Goal: Book appointment/travel/reservation

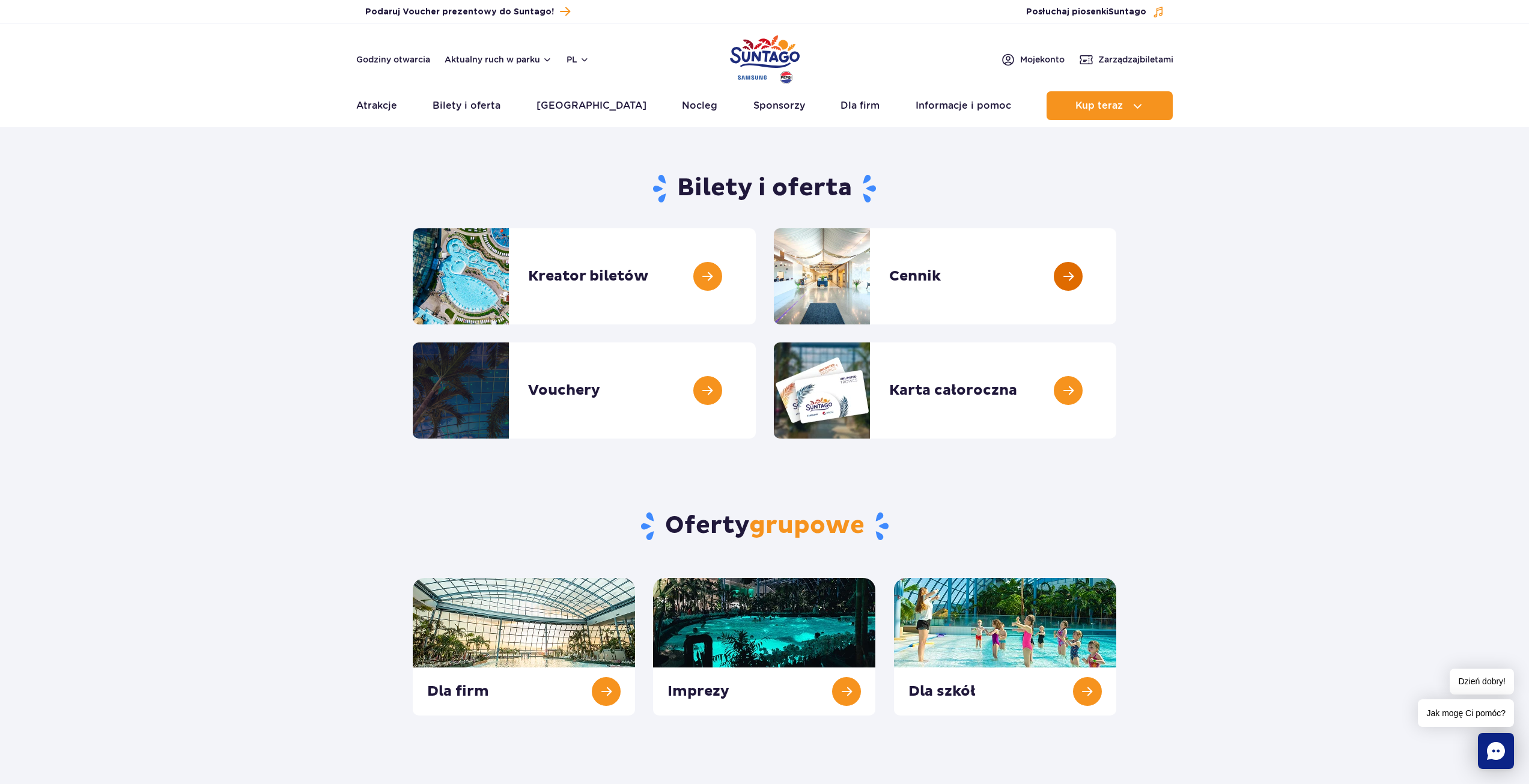
click at [1116, 272] on link at bounding box center [1116, 276] width 0 height 96
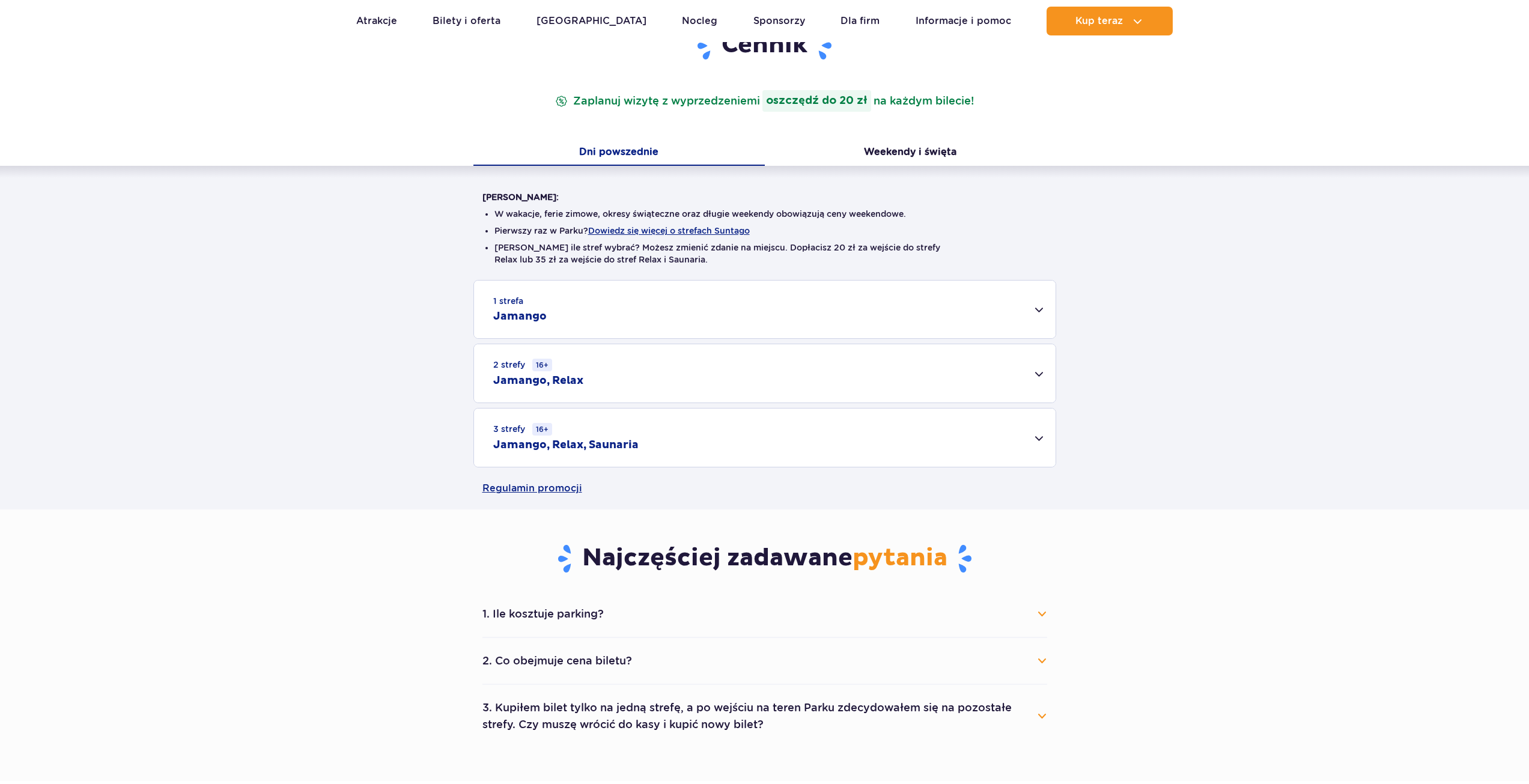
scroll to position [180, 0]
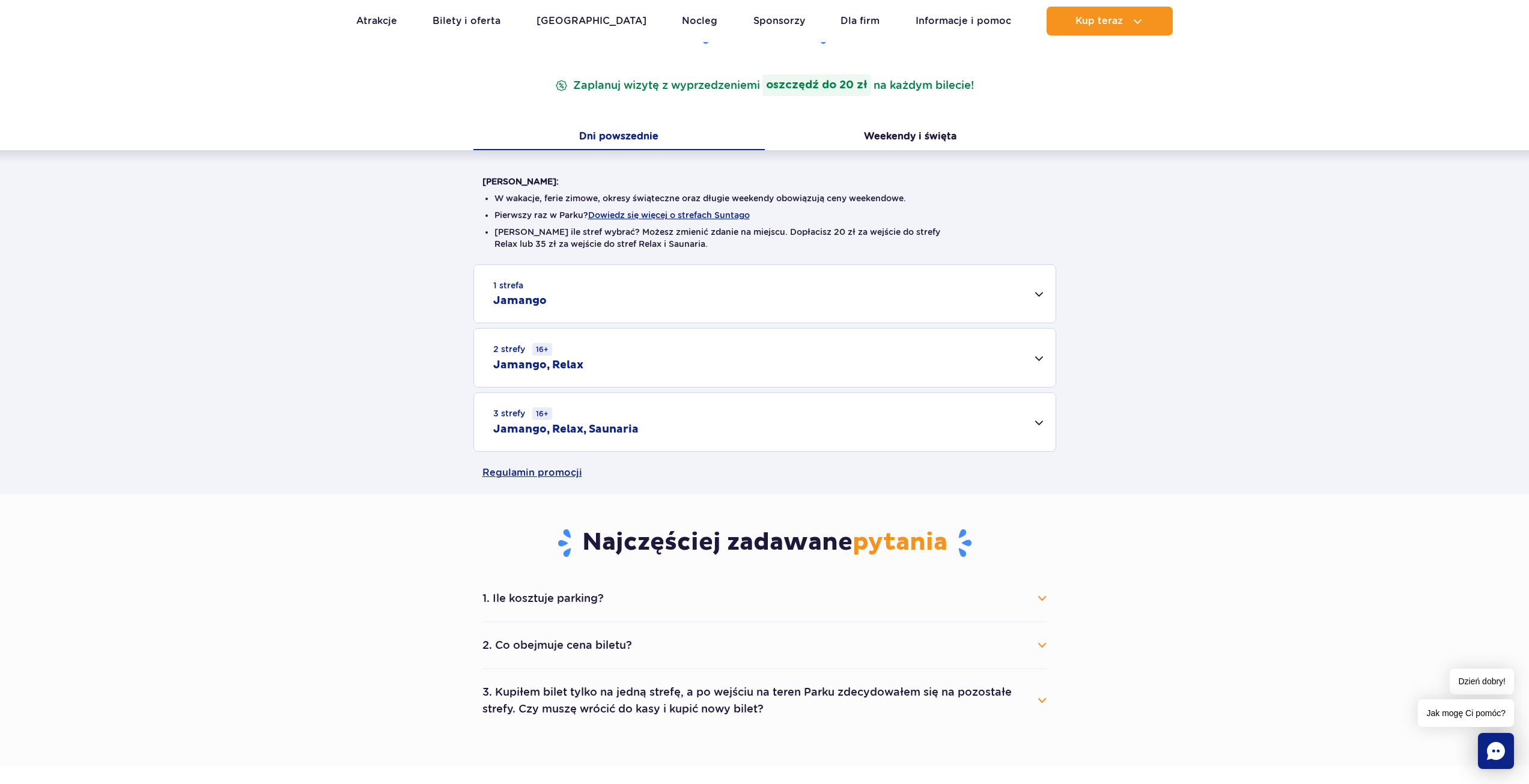
drag, startPoint x: 1005, startPoint y: 427, endPoint x: 915, endPoint y: 429, distance: 90.0
click at [1005, 427] on div "3 strefy 16+ Jamango, Relax, Saunaria" at bounding box center [764, 422] width 581 height 58
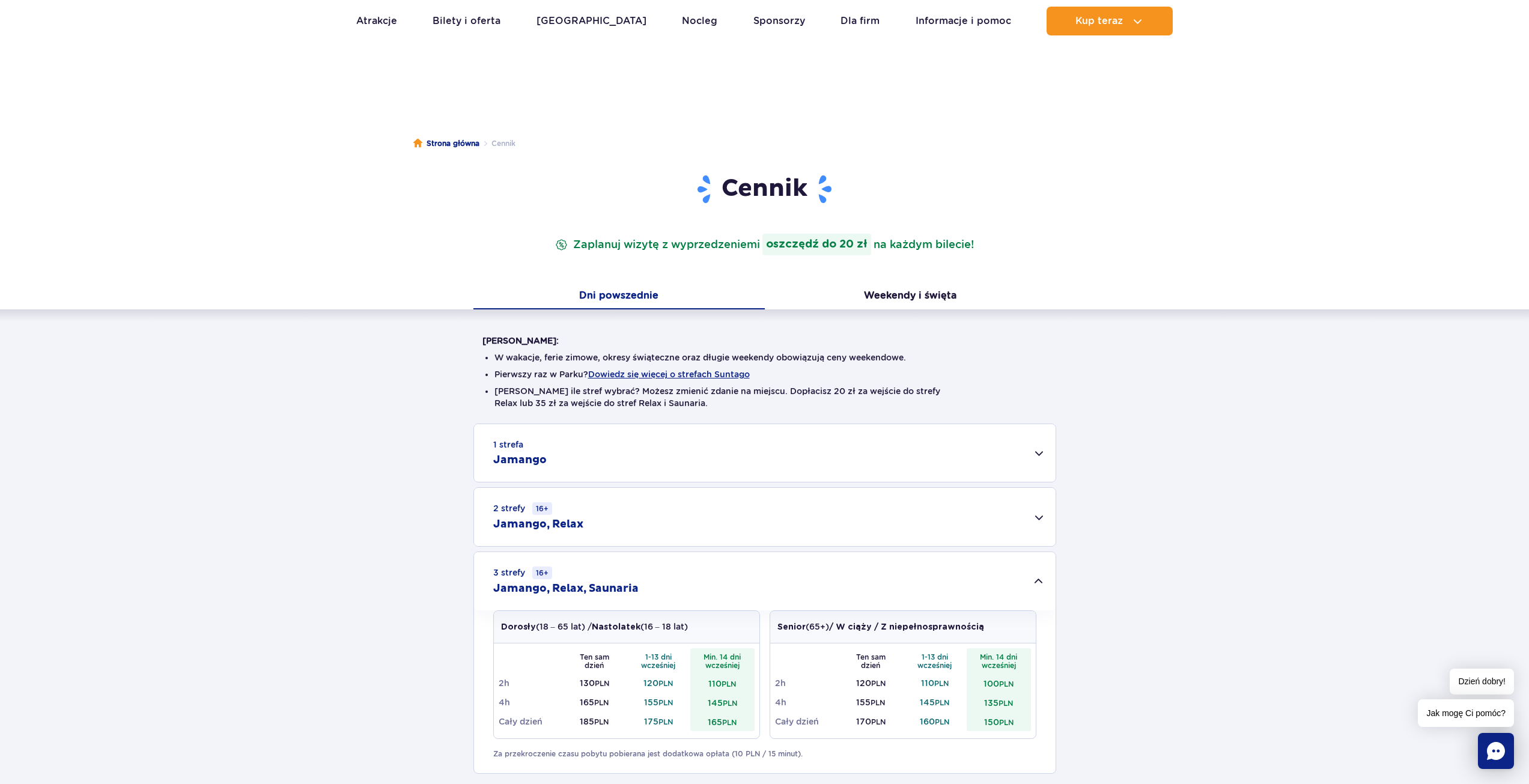
scroll to position [0, 0]
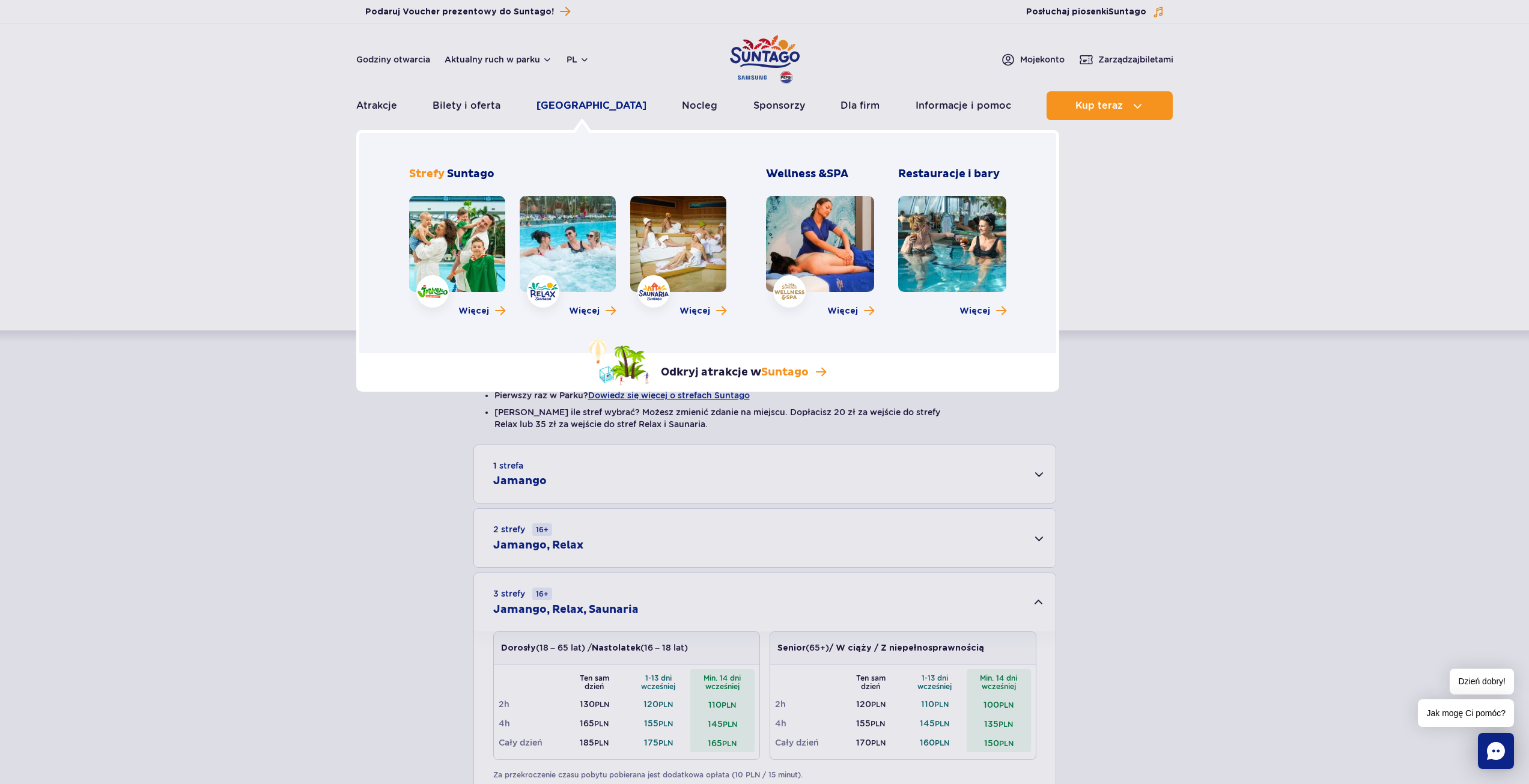
click at [553, 101] on link "[GEOGRAPHIC_DATA]" at bounding box center [591, 105] width 110 height 29
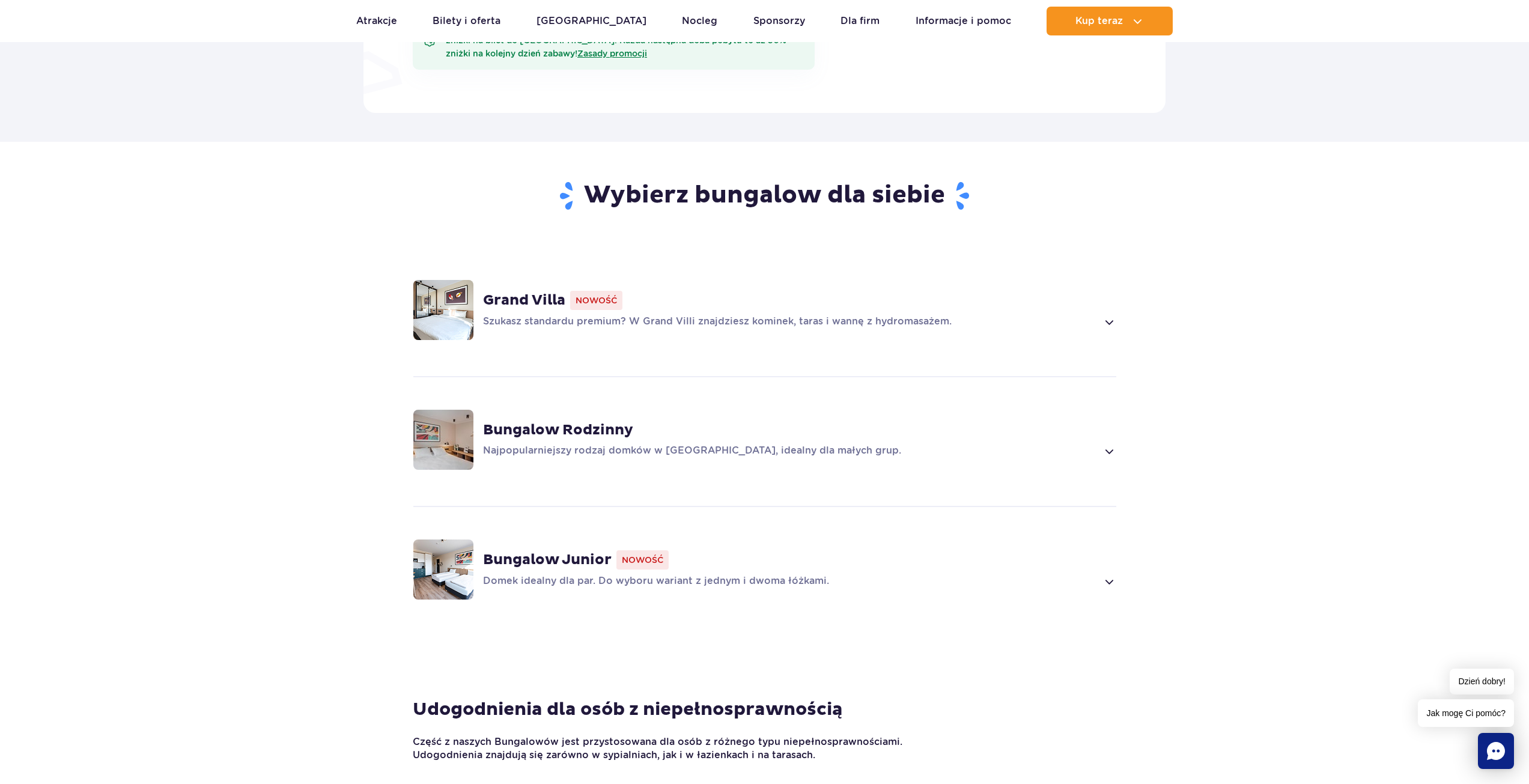
scroll to position [721, 0]
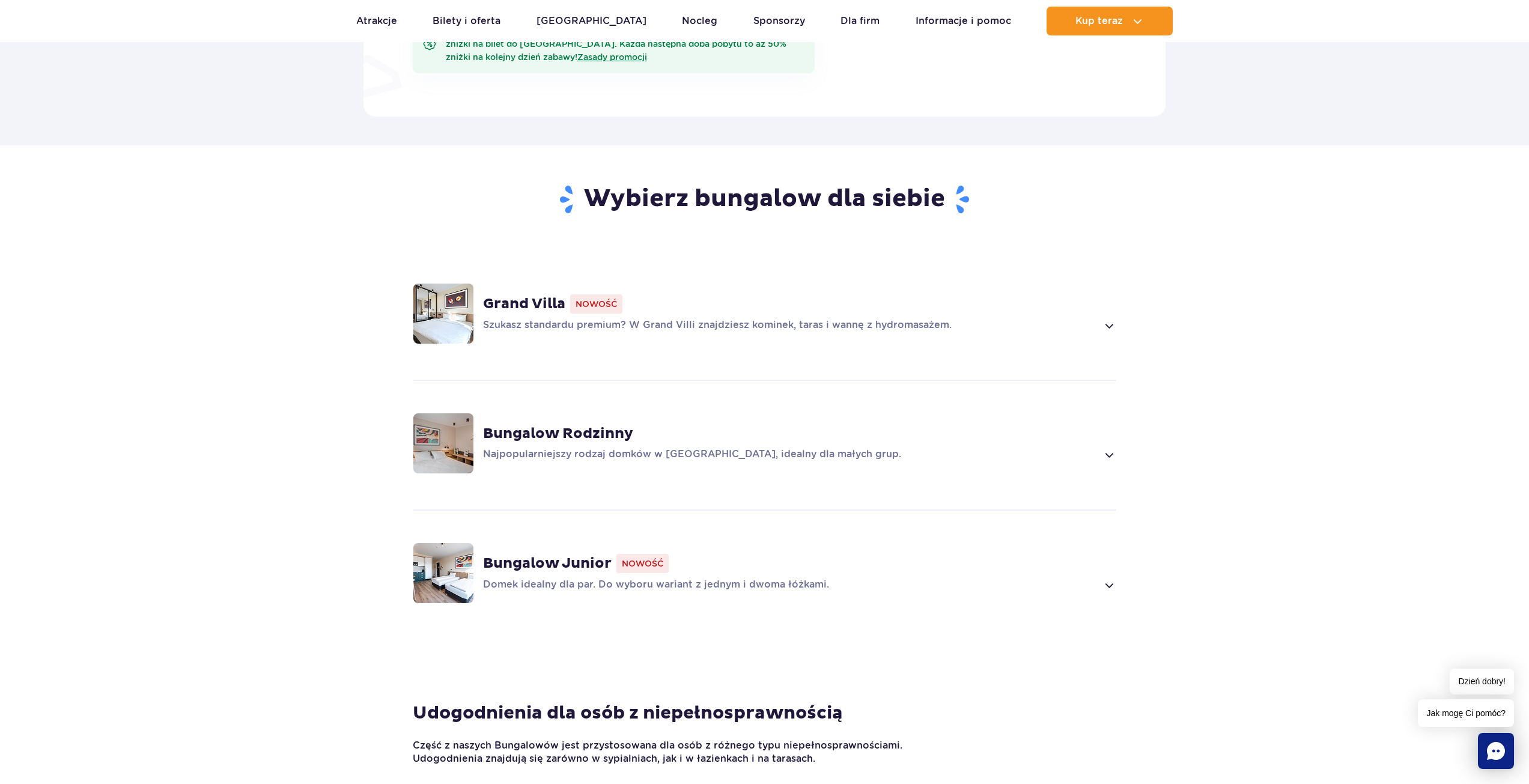
click at [1101, 448] on div "Najpopularniejszy rodzaj domków w Suntago Village, idealny dla małych grup." at bounding box center [800, 454] width 633 height 14
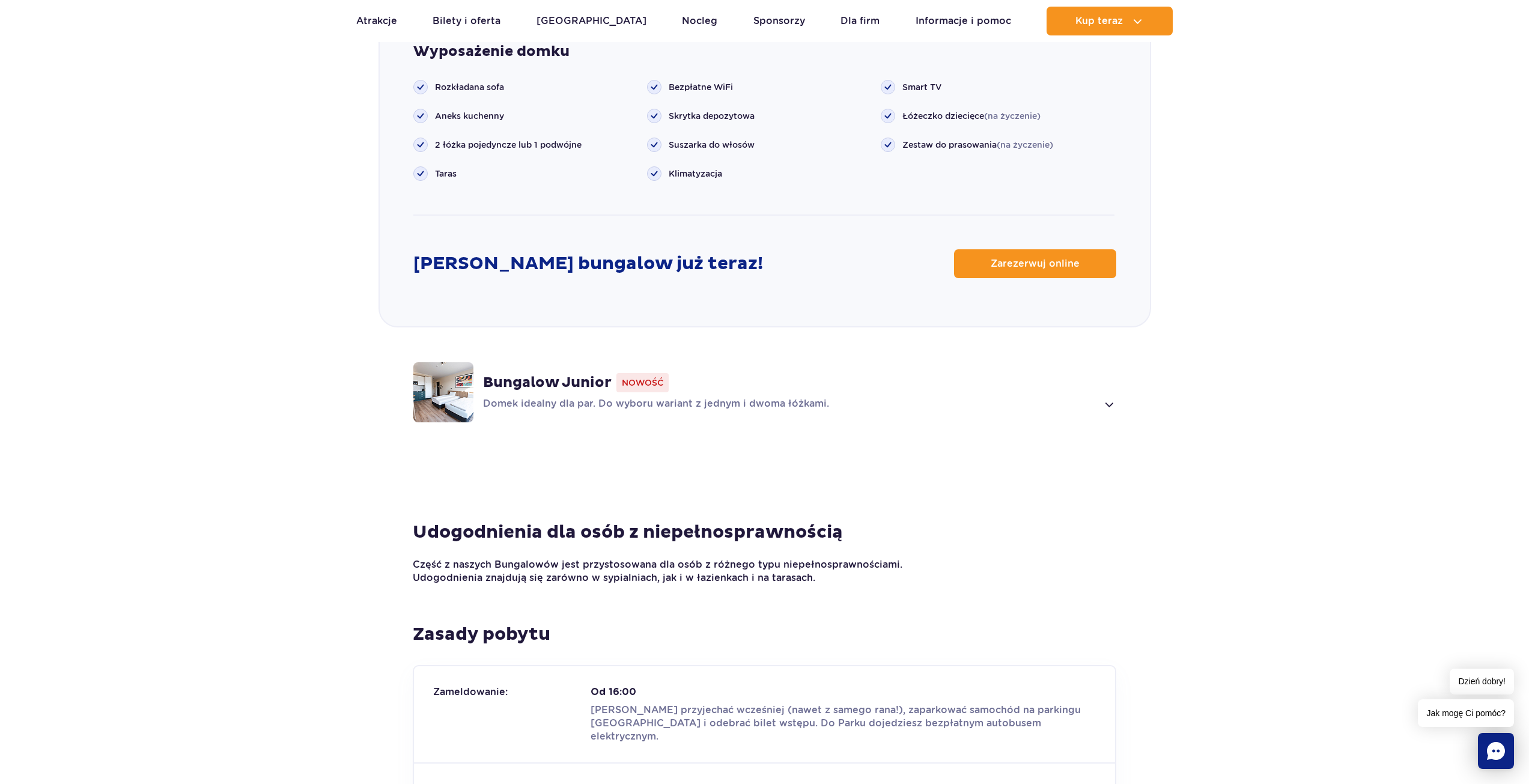
scroll to position [1567, 0]
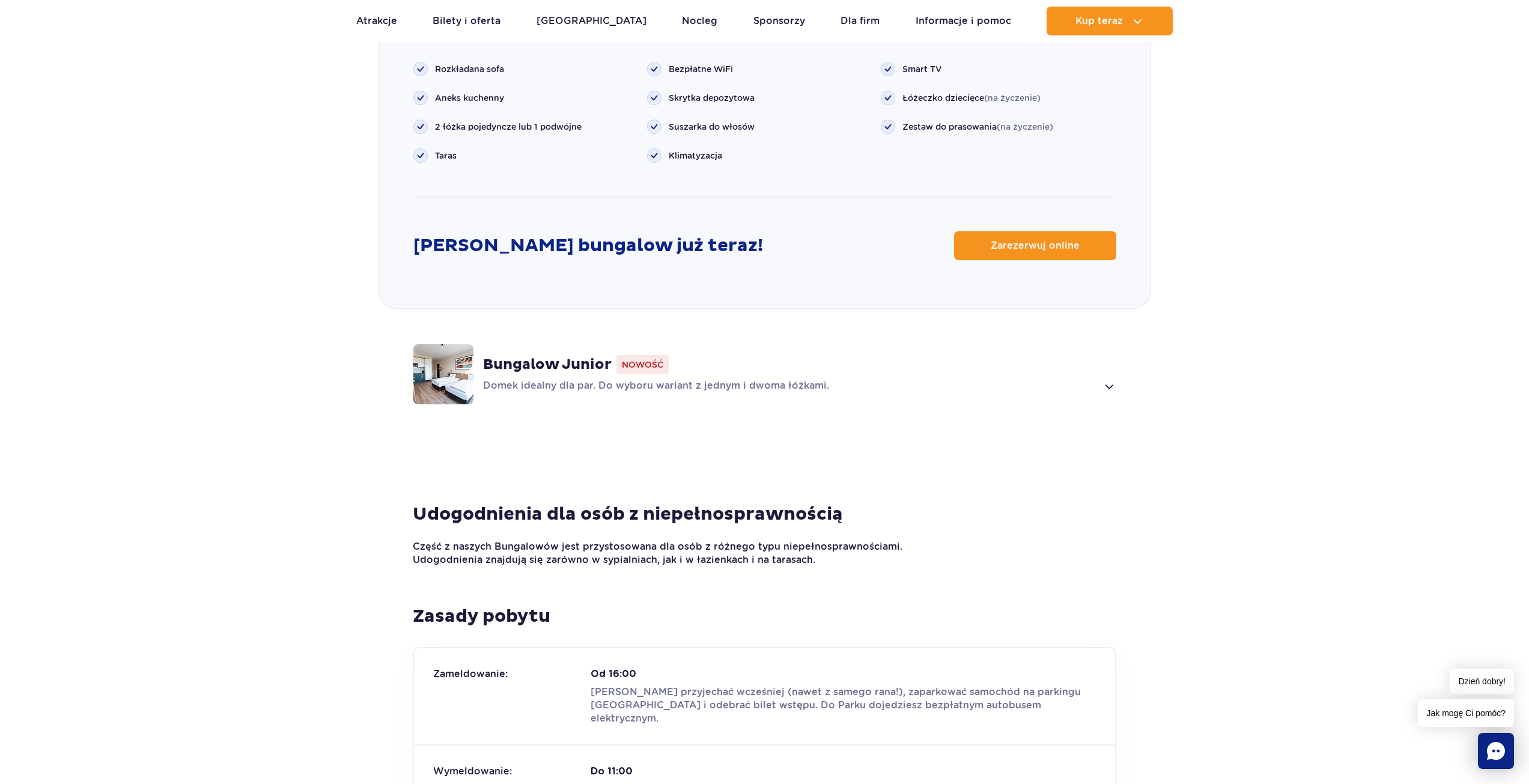
click at [643, 355] on span "Nowość" at bounding box center [643, 364] width 52 height 19
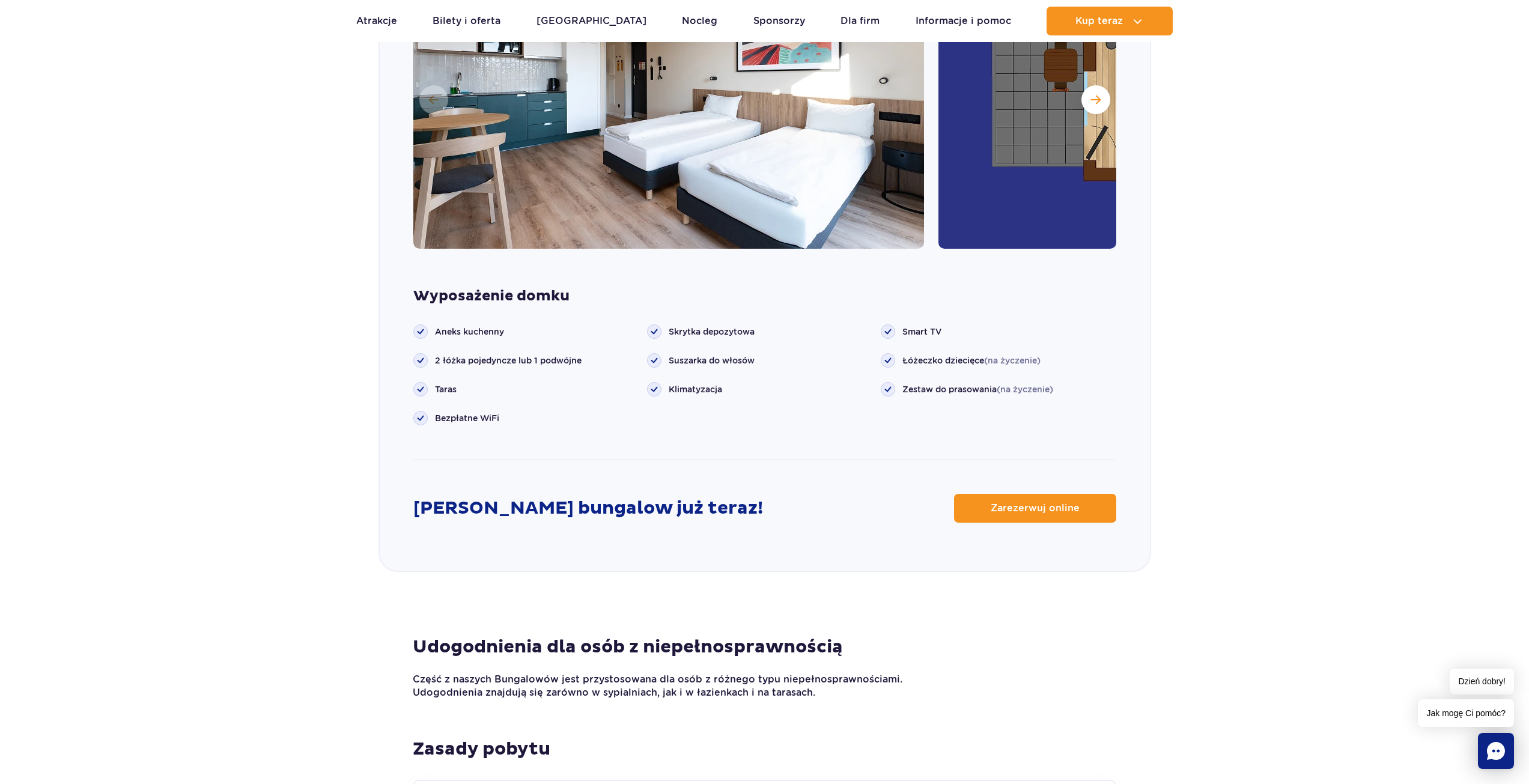
scroll to position [1517, 0]
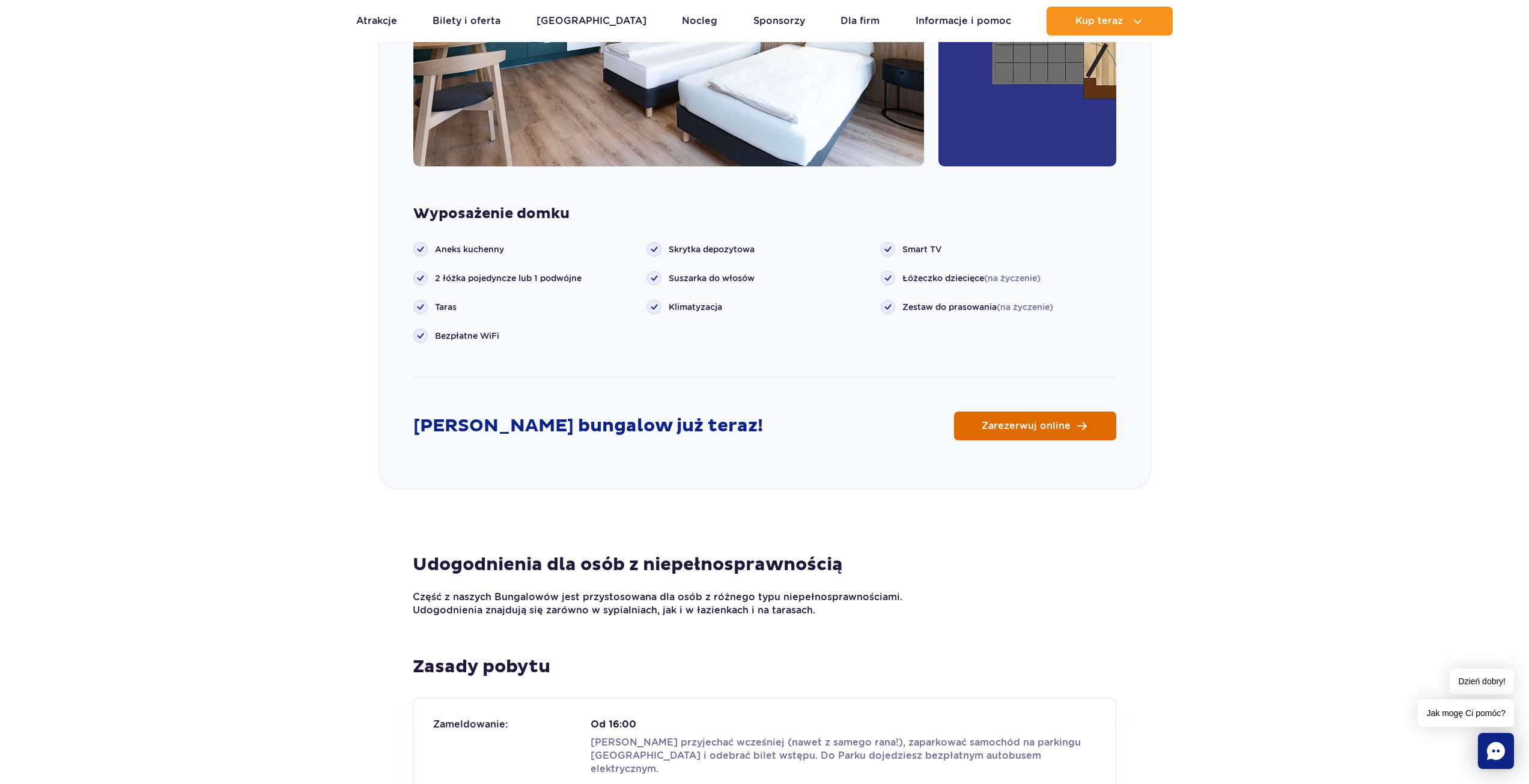
drag, startPoint x: 1038, startPoint y: 404, endPoint x: 1023, endPoint y: 410, distance: 16.2
click at [1038, 421] on span "Zarezerwuj online" at bounding box center [1026, 426] width 89 height 10
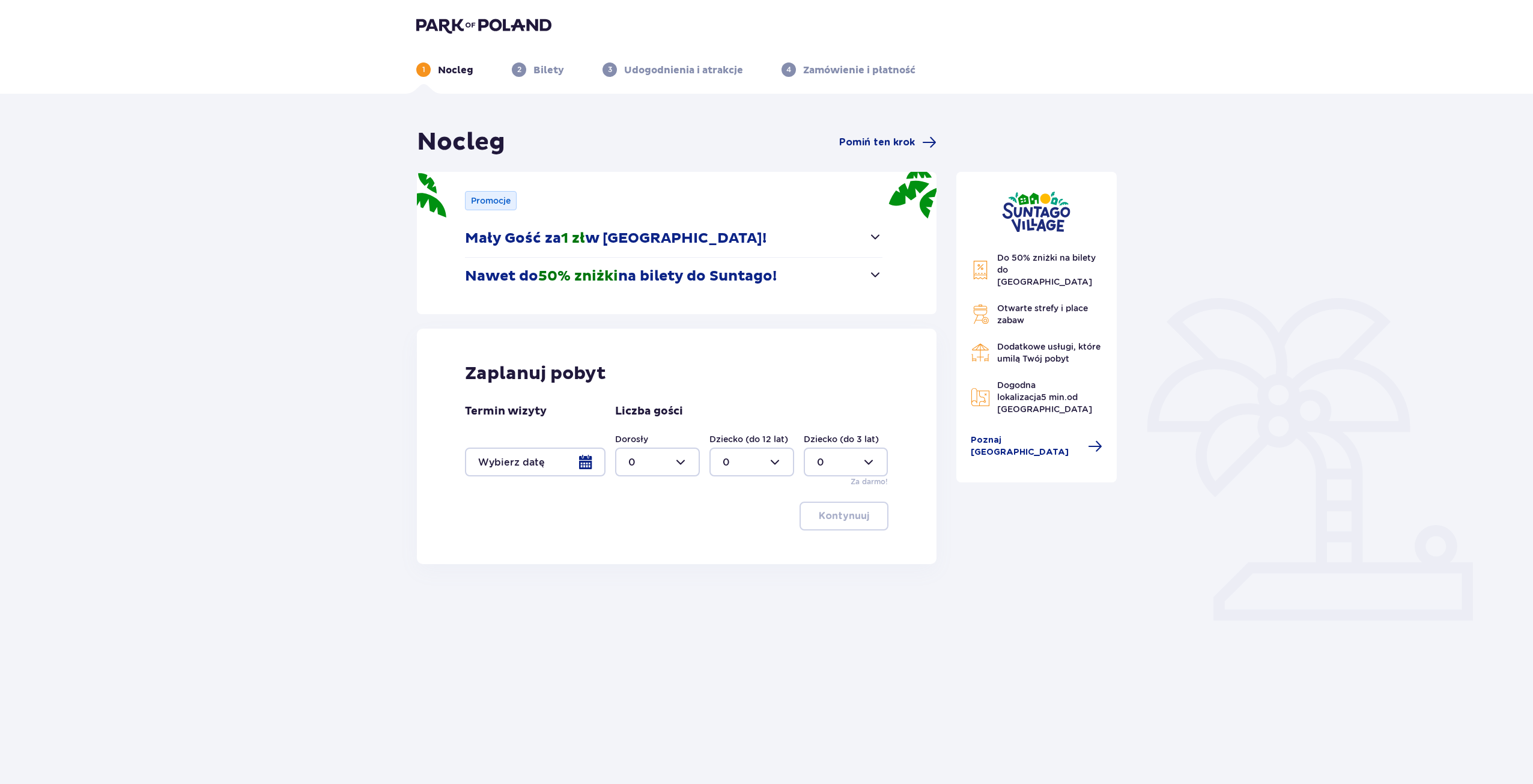
click at [687, 466] on div at bounding box center [657, 462] width 85 height 29
click at [666, 545] on div "2" at bounding box center [657, 549] width 58 height 13
type input "2"
click at [571, 462] on div at bounding box center [536, 462] width 141 height 29
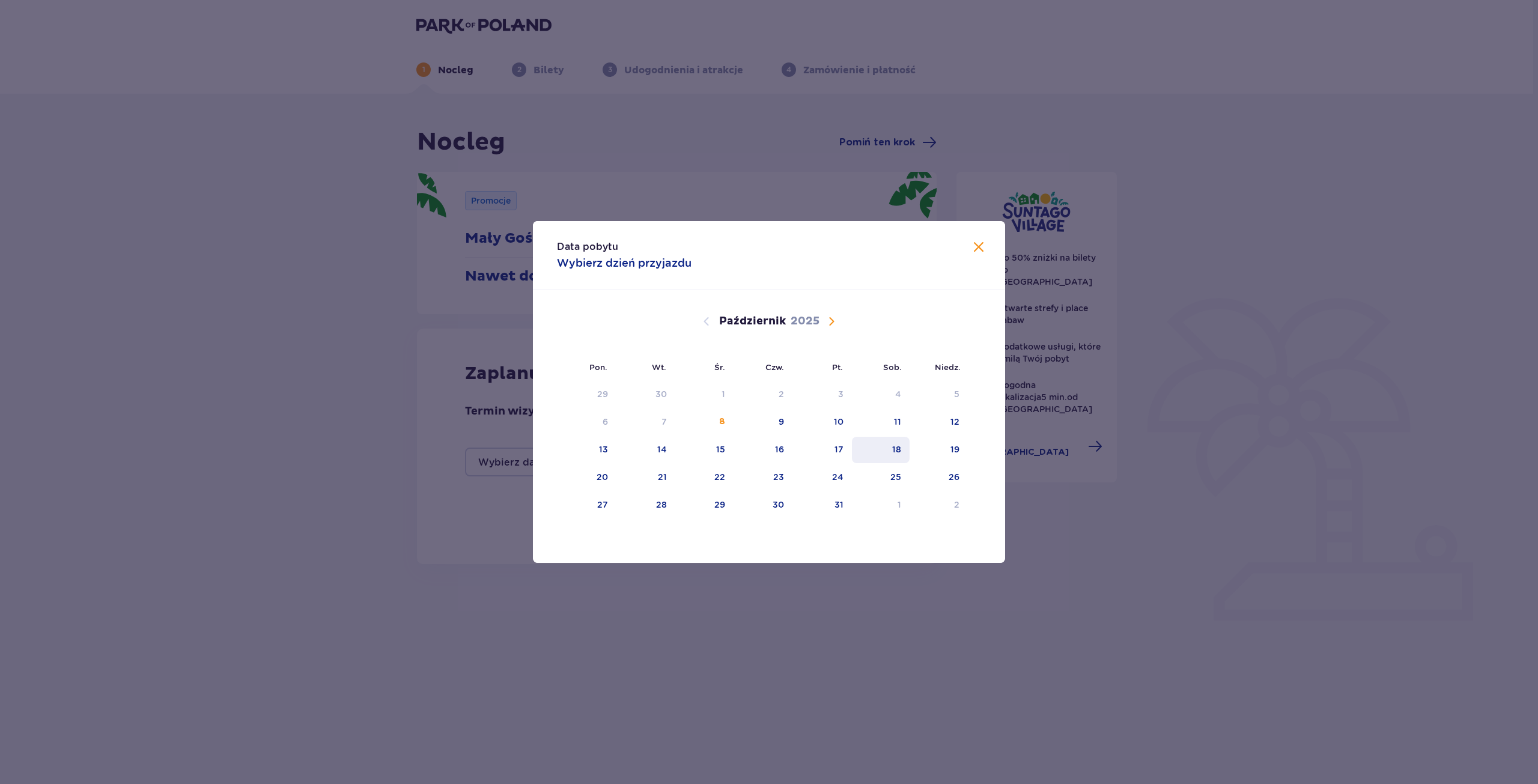
click at [898, 447] on div "18" at bounding box center [896, 449] width 9 height 12
click at [603, 478] on div "20" at bounding box center [603, 477] width 12 height 12
type input "18.10.25 - 20.10.25"
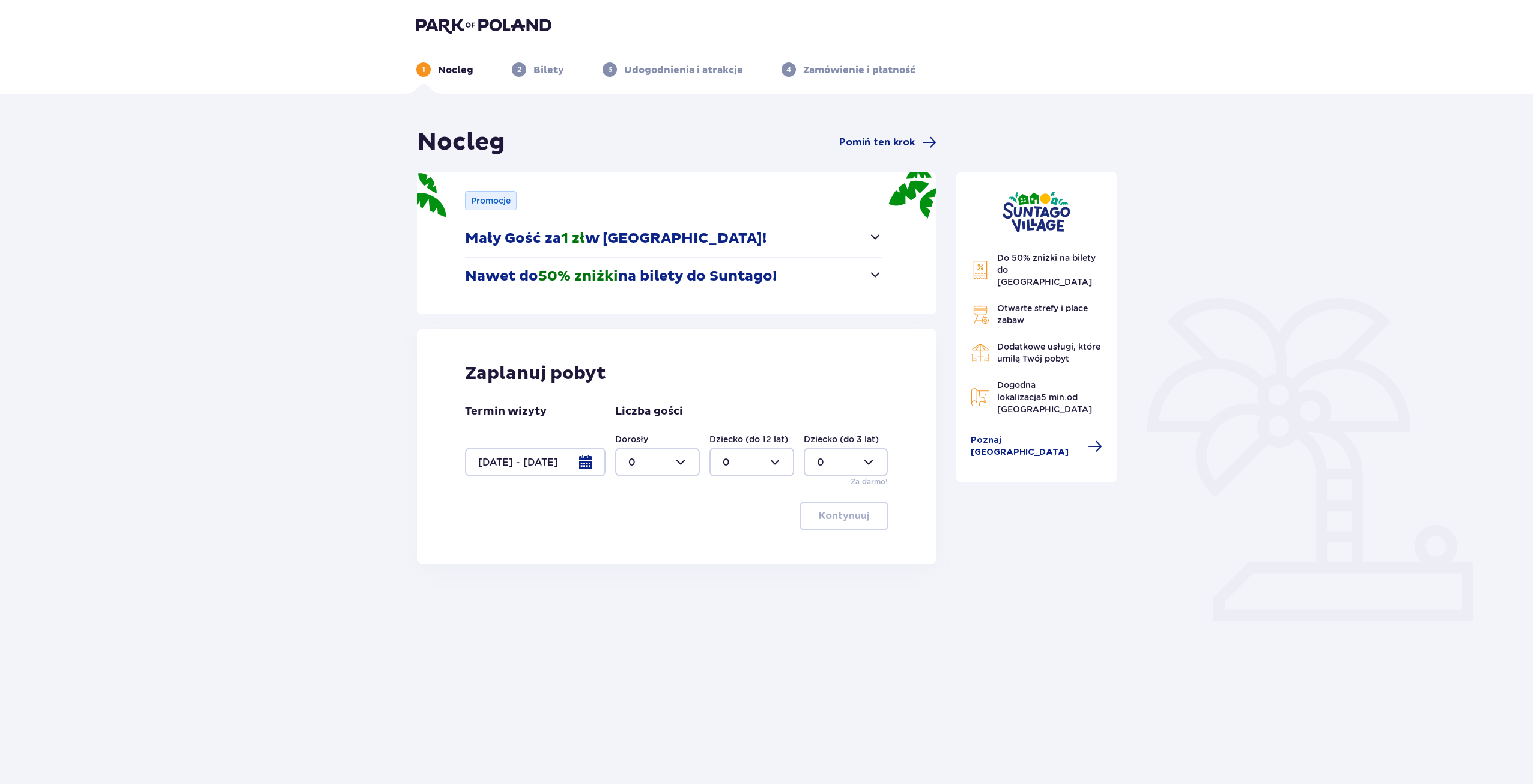
click at [686, 466] on div at bounding box center [657, 462] width 85 height 29
click at [649, 540] on span "2" at bounding box center [657, 549] width 82 height 25
type input "2"
click at [859, 510] on p "Kontynuuj" at bounding box center [844, 516] width 51 height 13
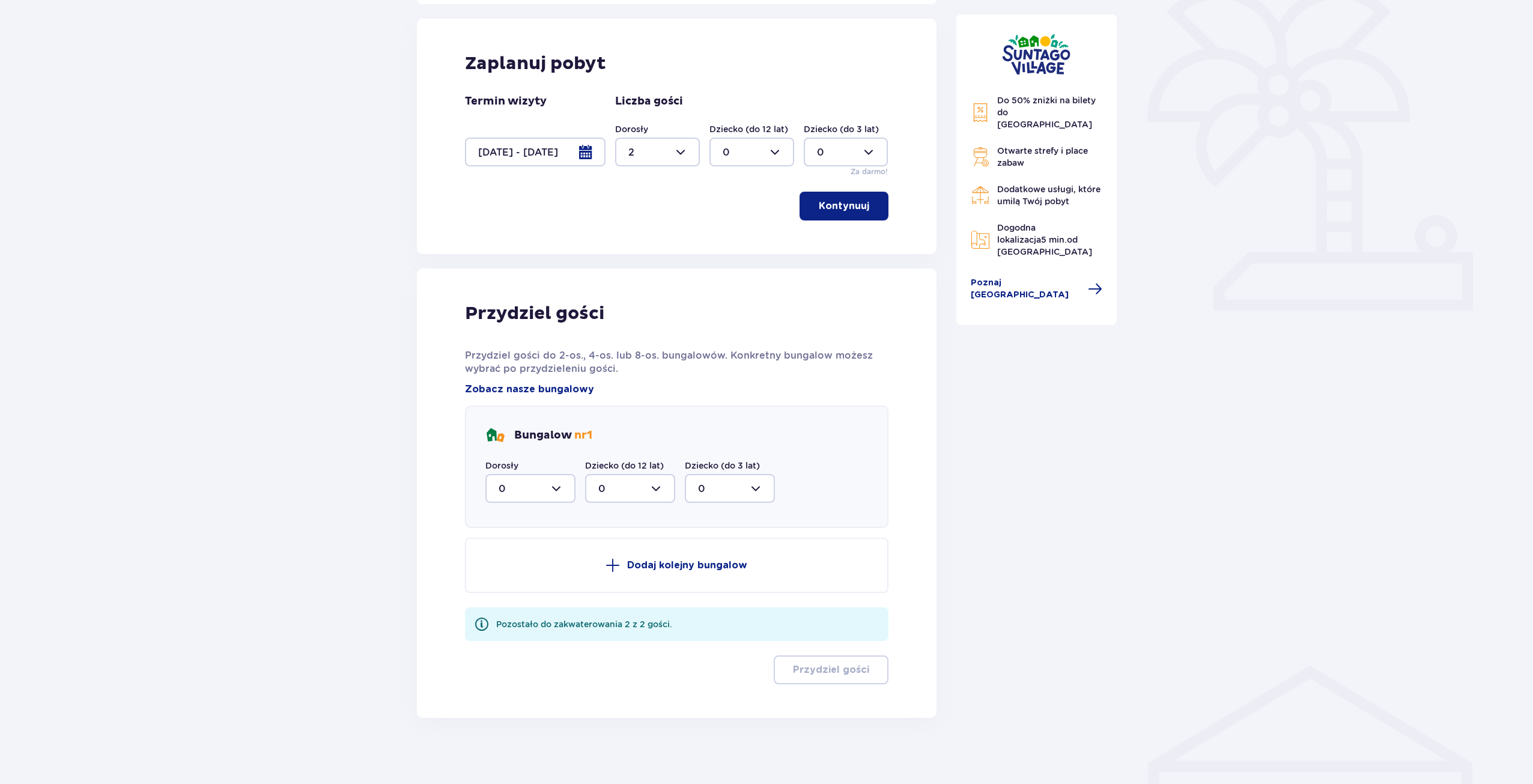
scroll to position [316, 0]
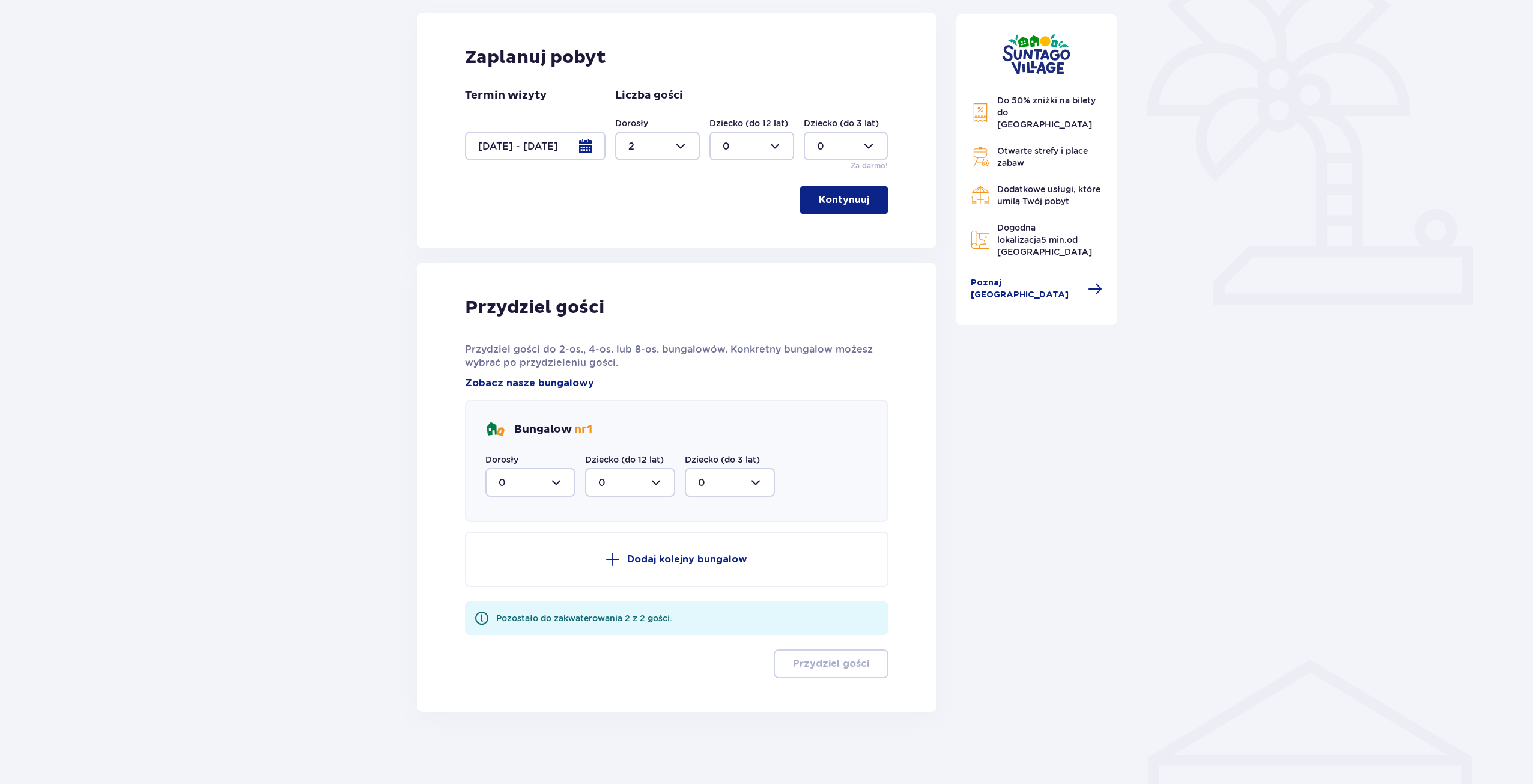
click at [550, 483] on div at bounding box center [531, 482] width 90 height 29
click at [524, 569] on div "2" at bounding box center [530, 569] width 64 height 13
type input "2"
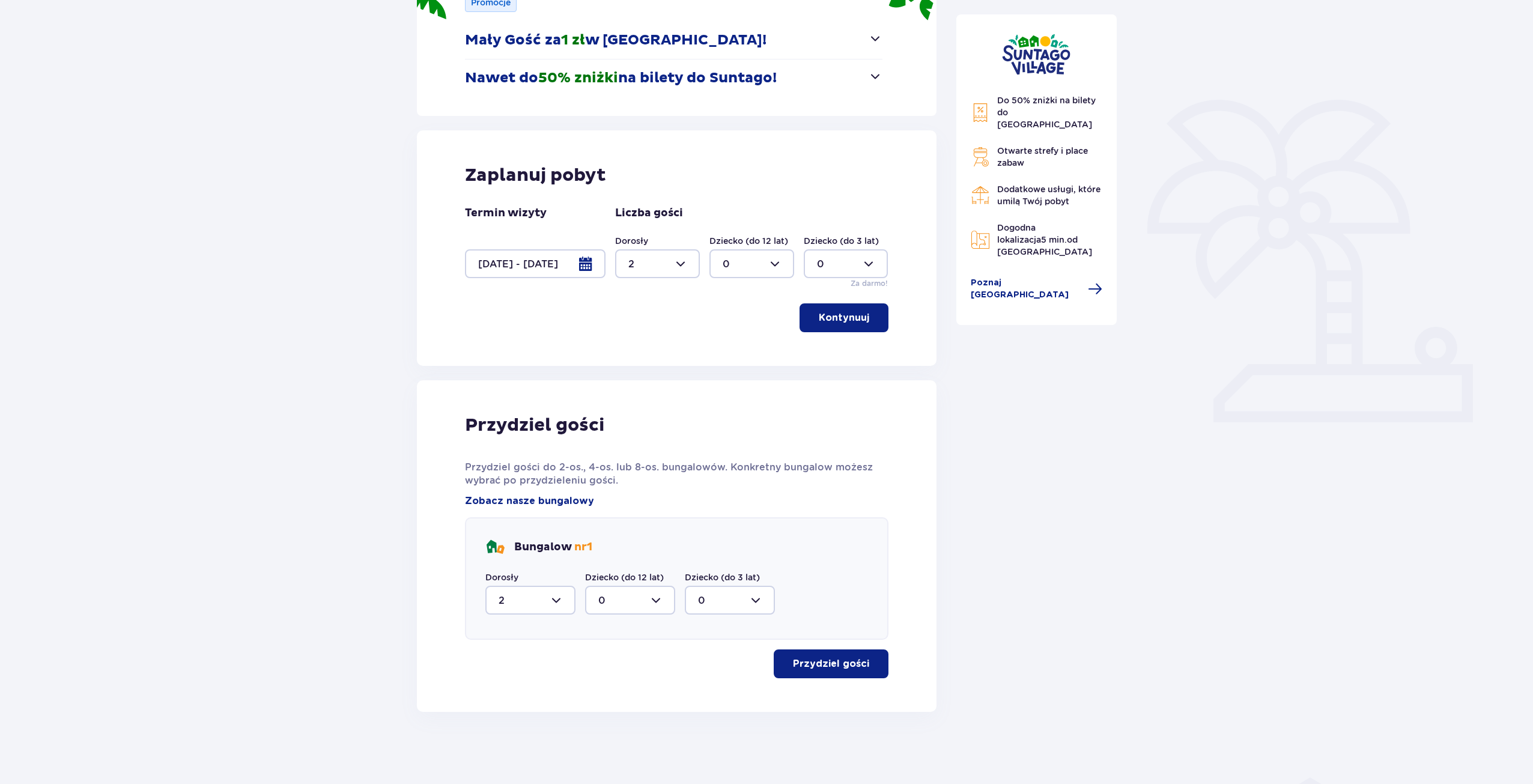
scroll to position [198, 0]
click at [837, 664] on p "Przydziel gości" at bounding box center [832, 664] width 76 height 13
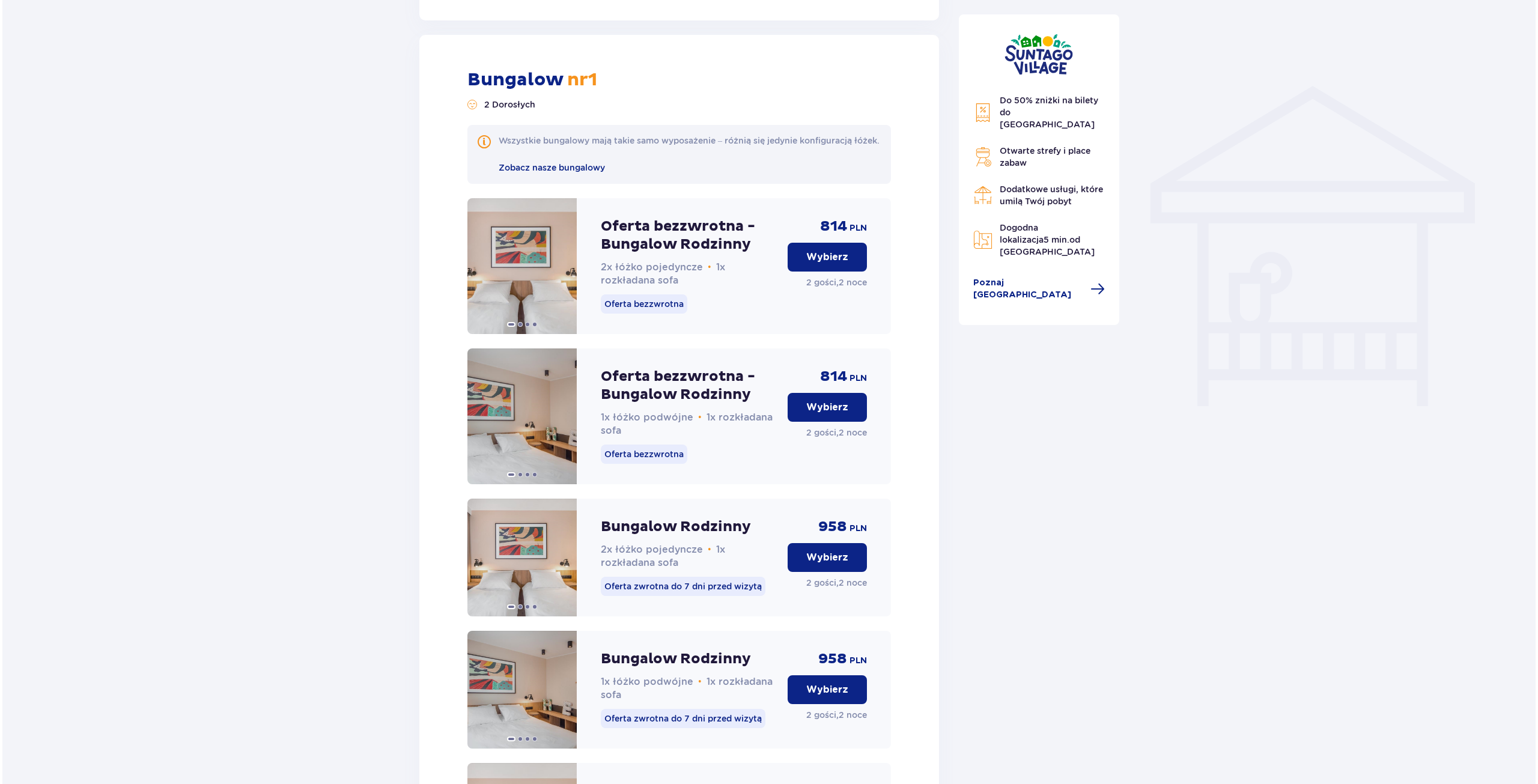
scroll to position [910, 0]
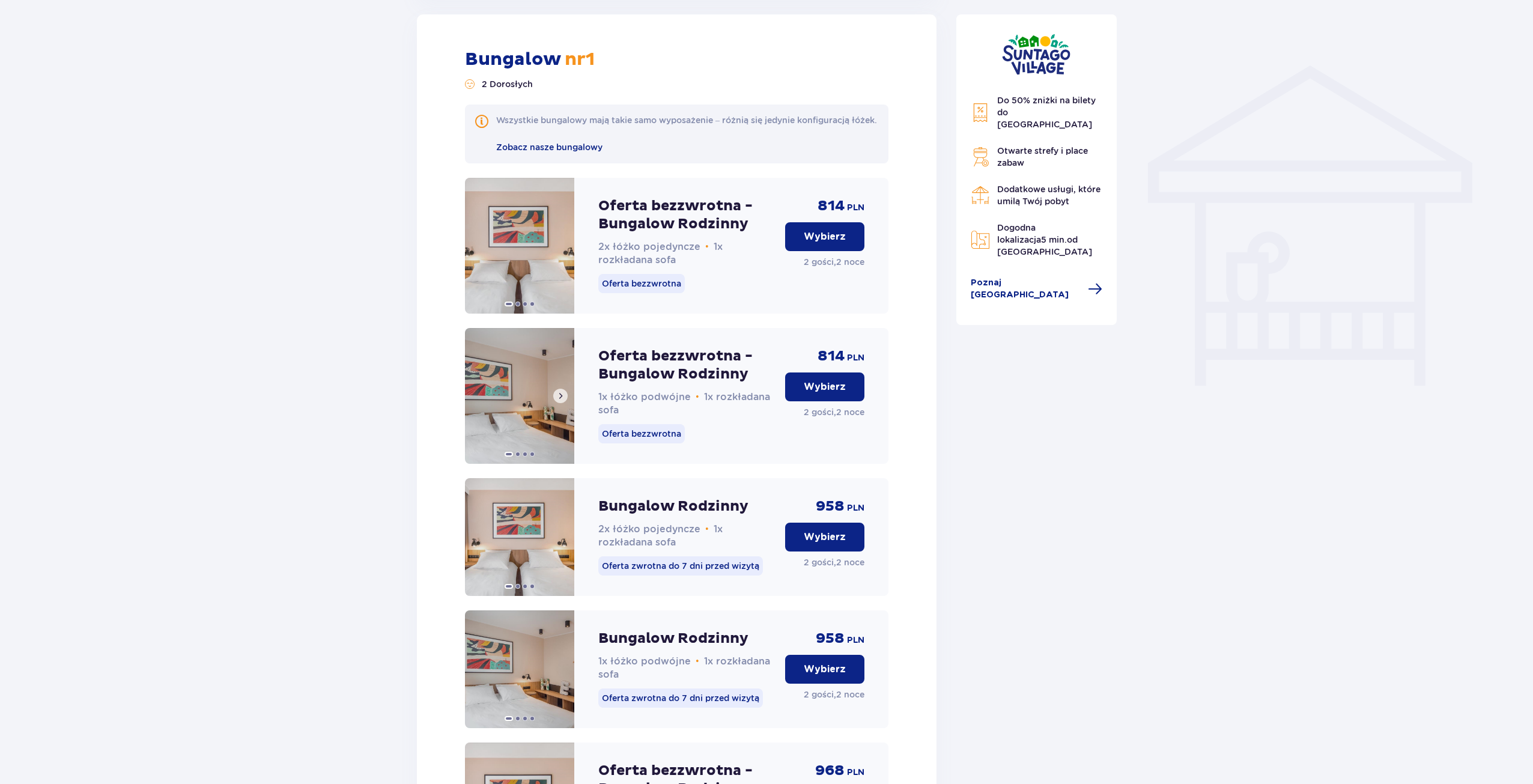
click at [532, 394] on img at bounding box center [520, 396] width 109 height 136
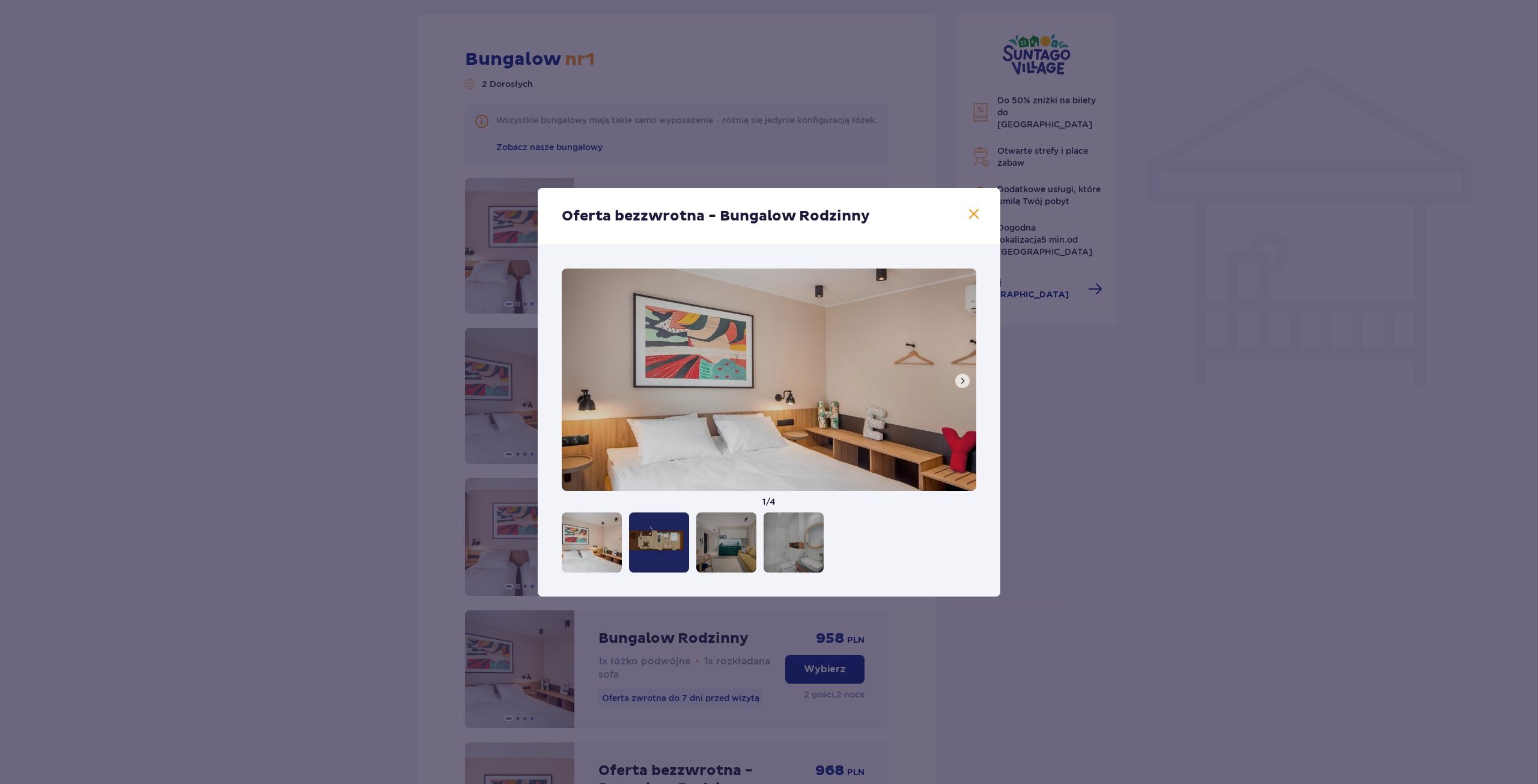
click at [646, 540] on div at bounding box center [659, 542] width 60 height 60
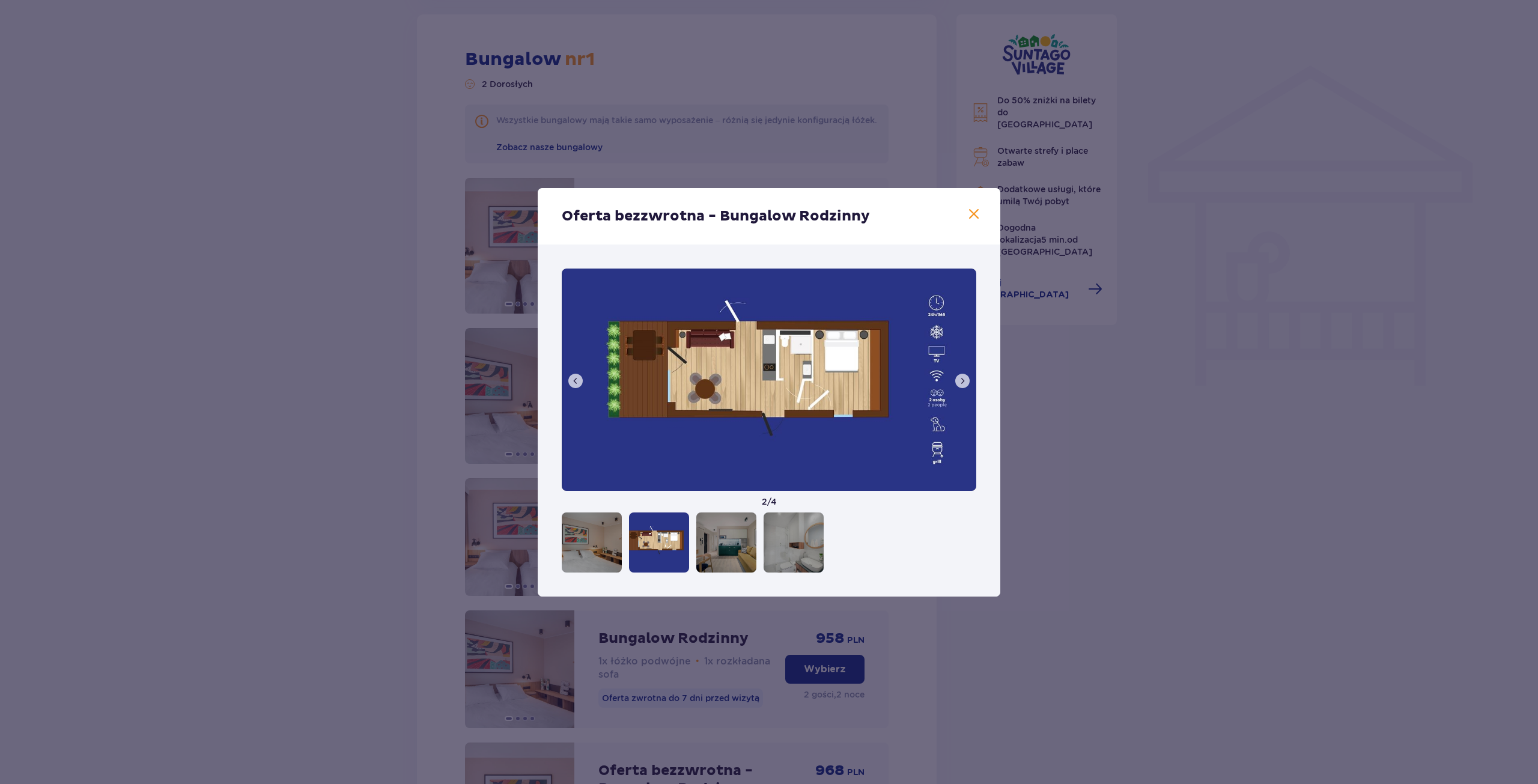
click at [706, 535] on div at bounding box center [726, 542] width 60 height 60
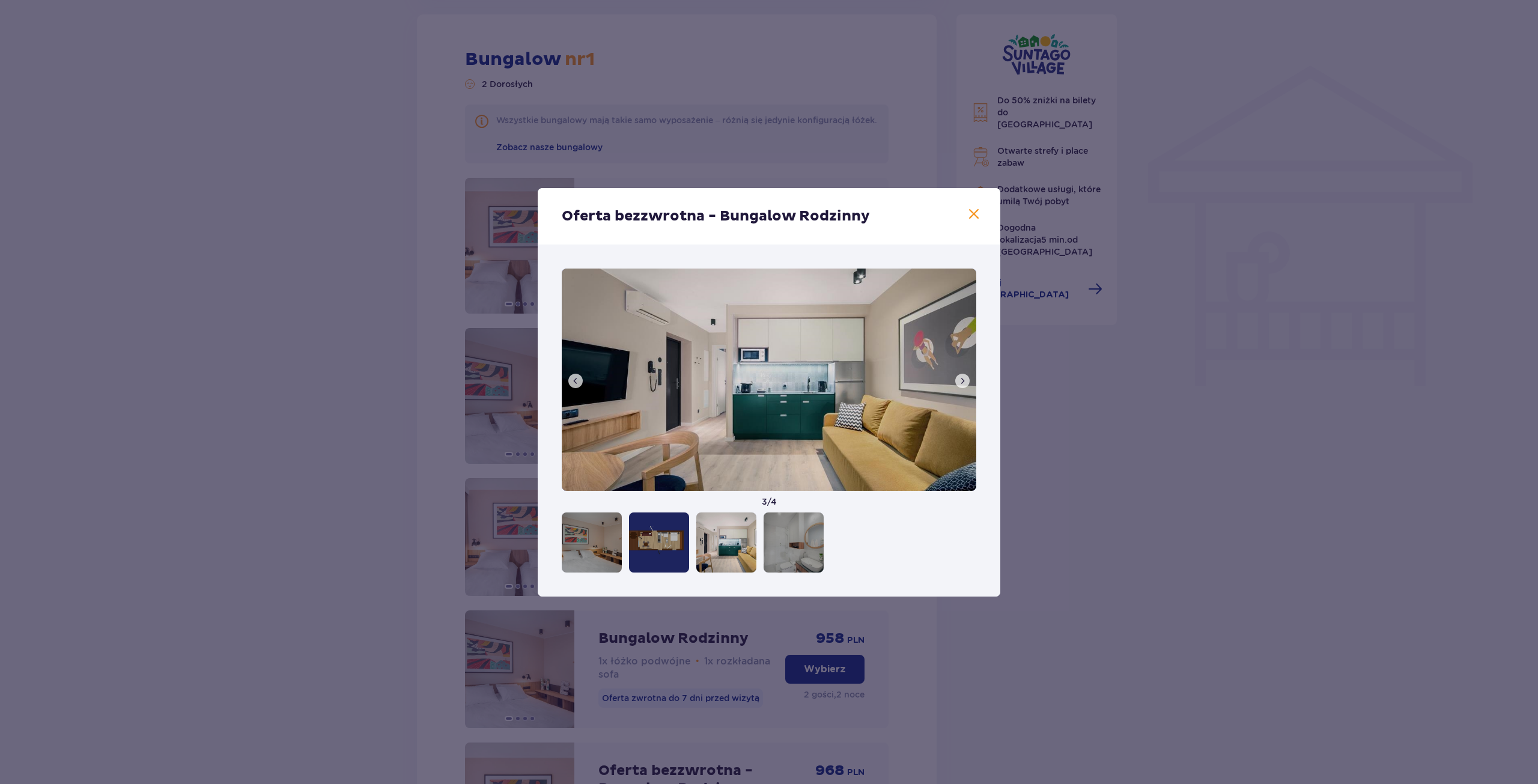
click at [796, 534] on div at bounding box center [793, 542] width 60 height 60
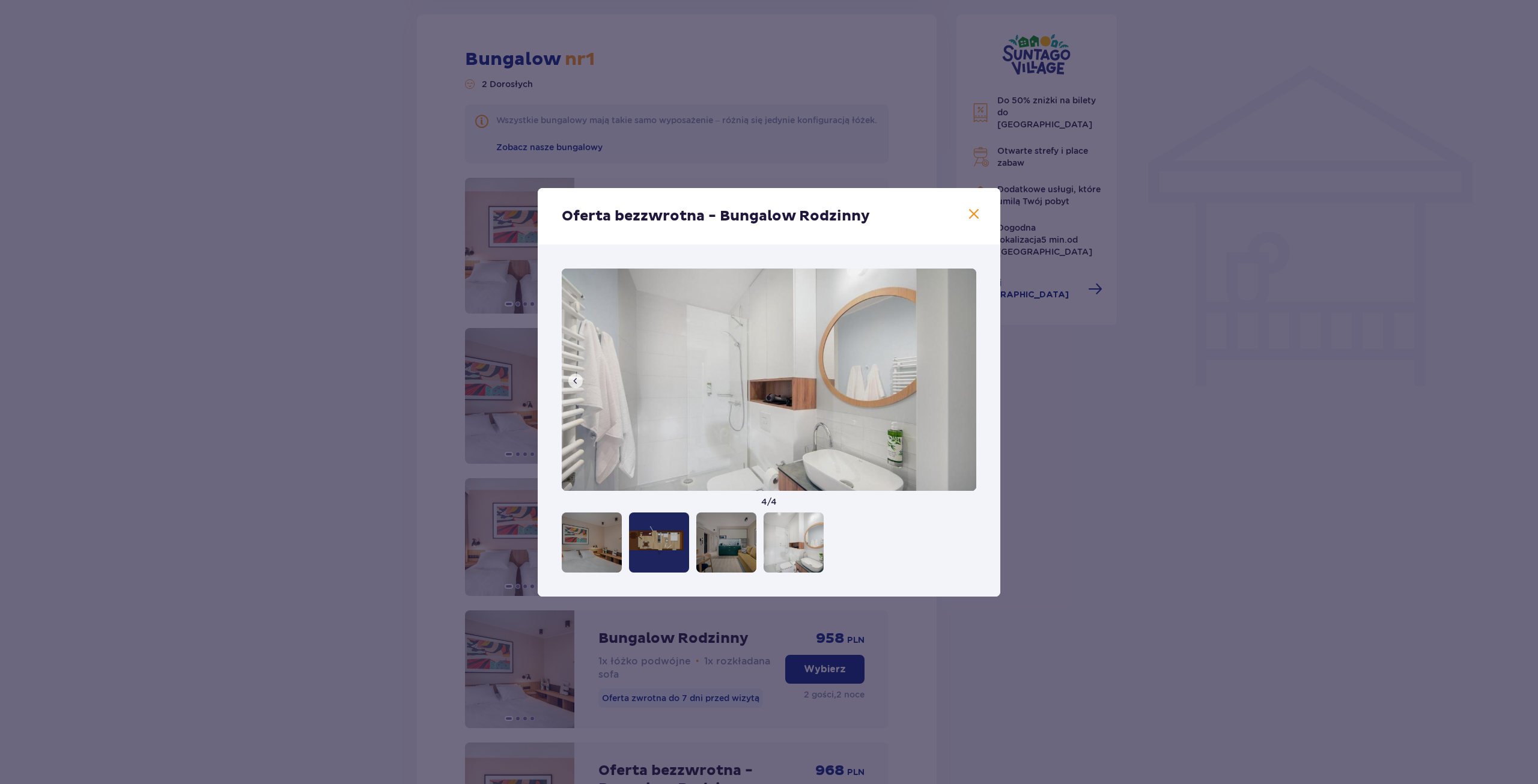
click at [602, 543] on div at bounding box center [592, 542] width 60 height 60
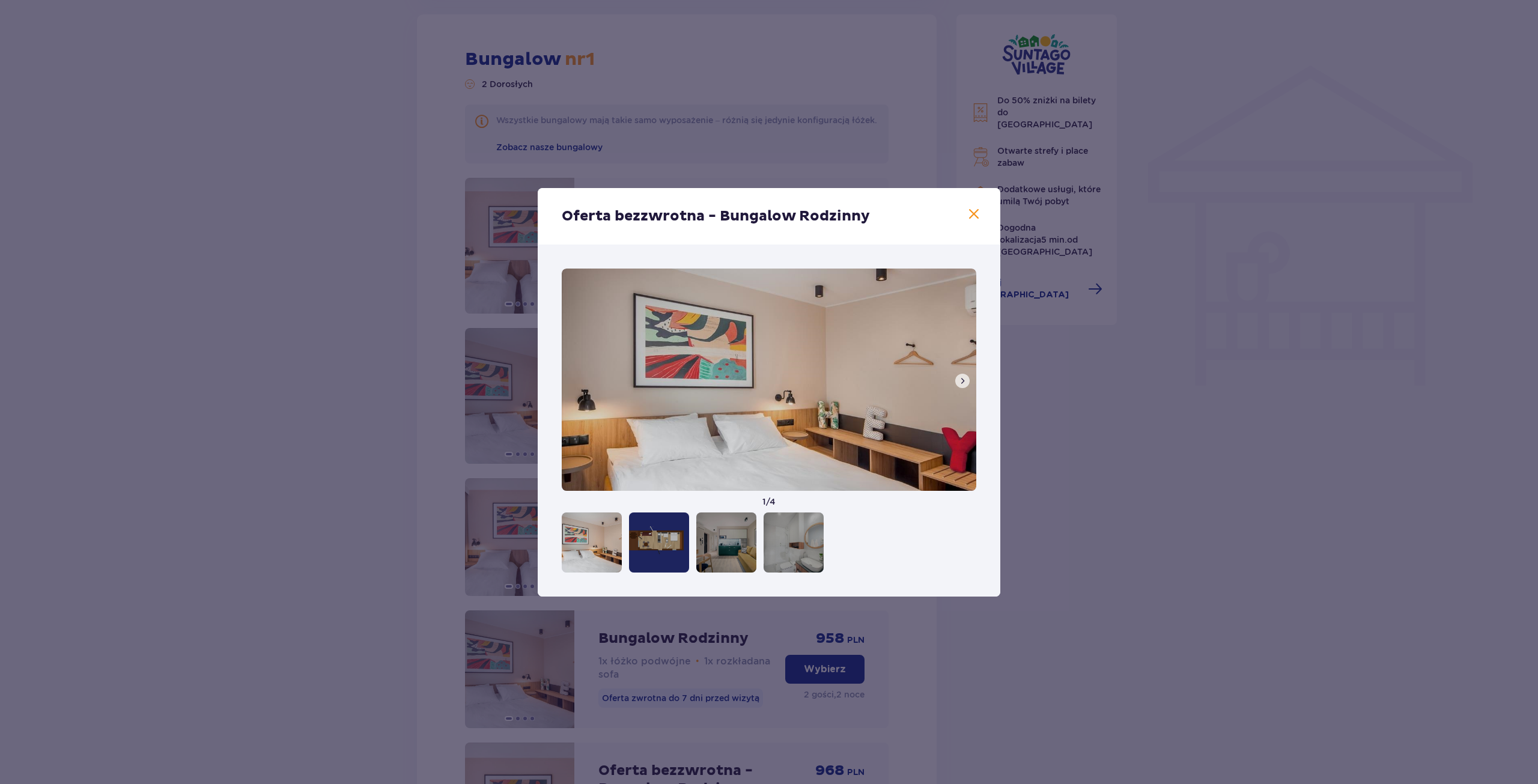
click at [697, 542] on div at bounding box center [726, 542] width 60 height 60
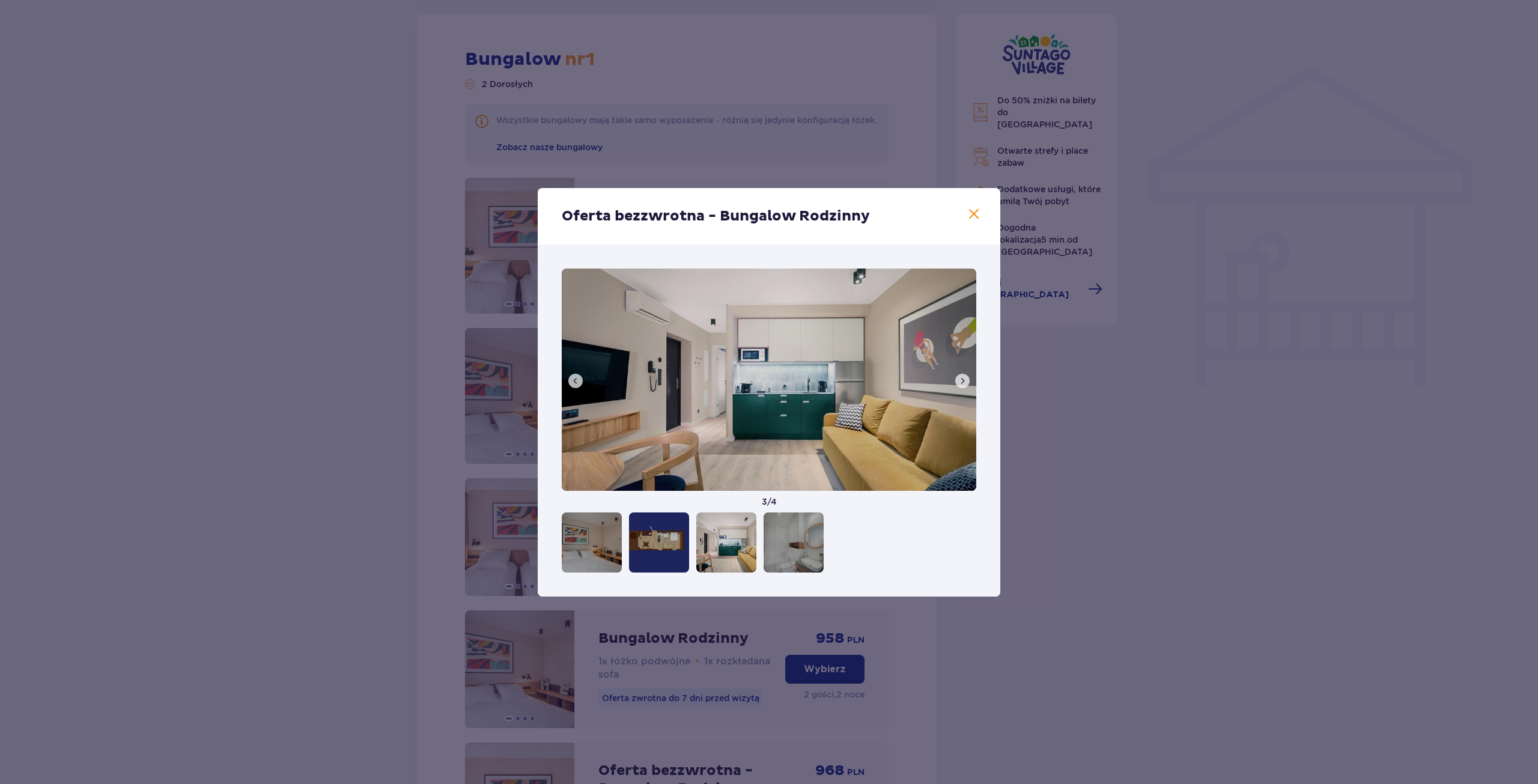
click at [662, 542] on div at bounding box center [659, 542] width 60 height 60
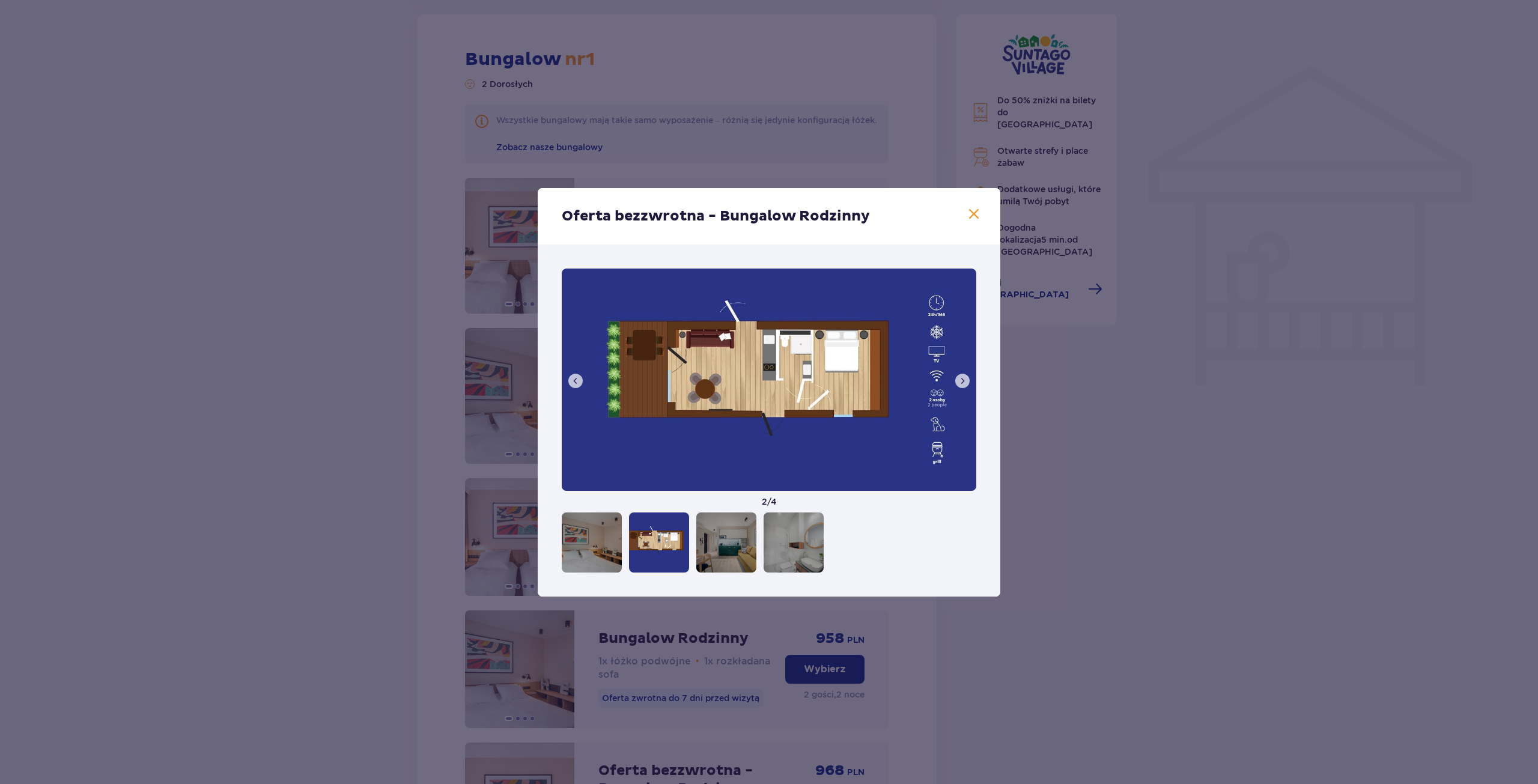
click at [968, 219] on span at bounding box center [973, 214] width 14 height 14
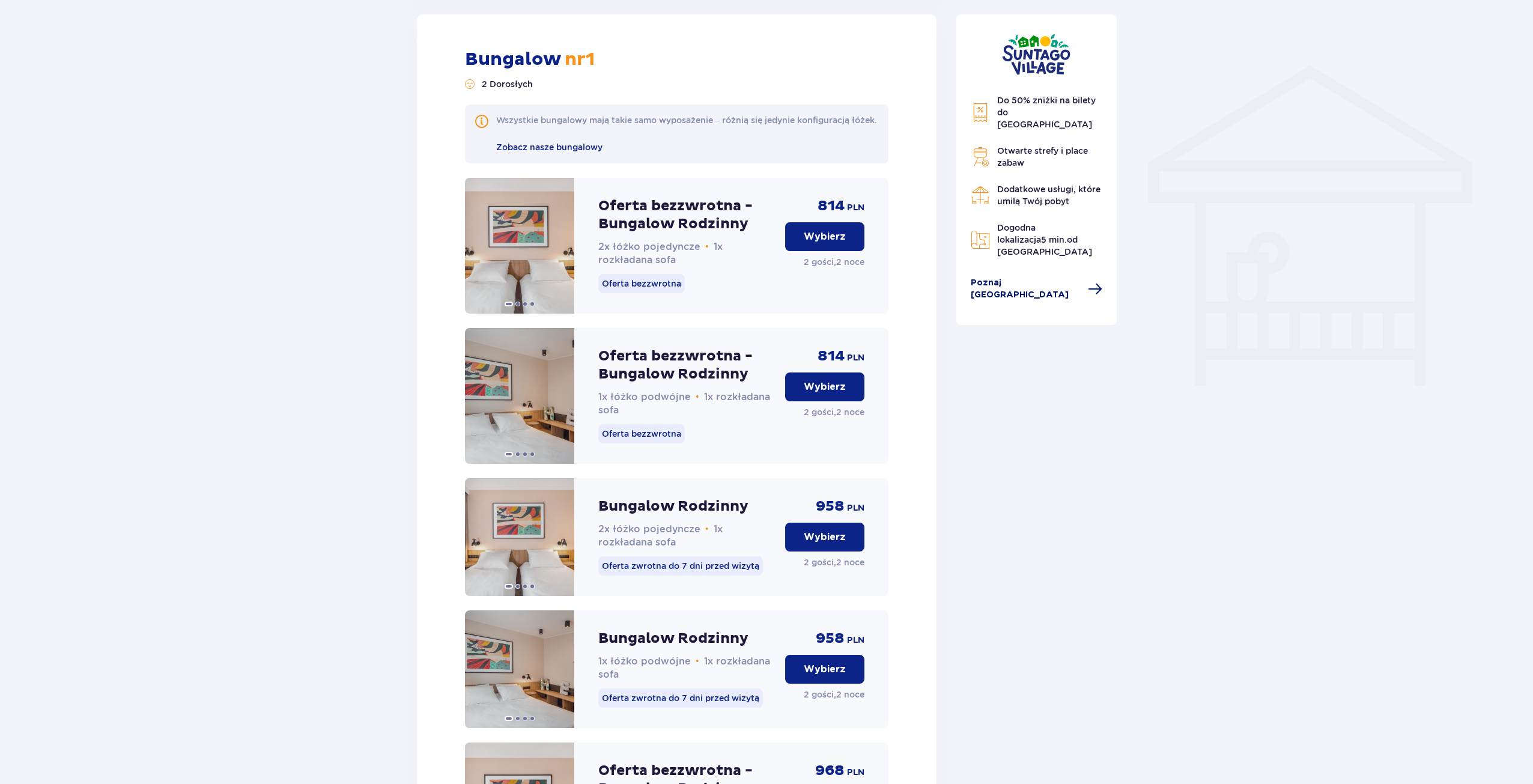
click at [1031, 277] on span "Poznaj Suntago Village" at bounding box center [1026, 288] width 110 height 24
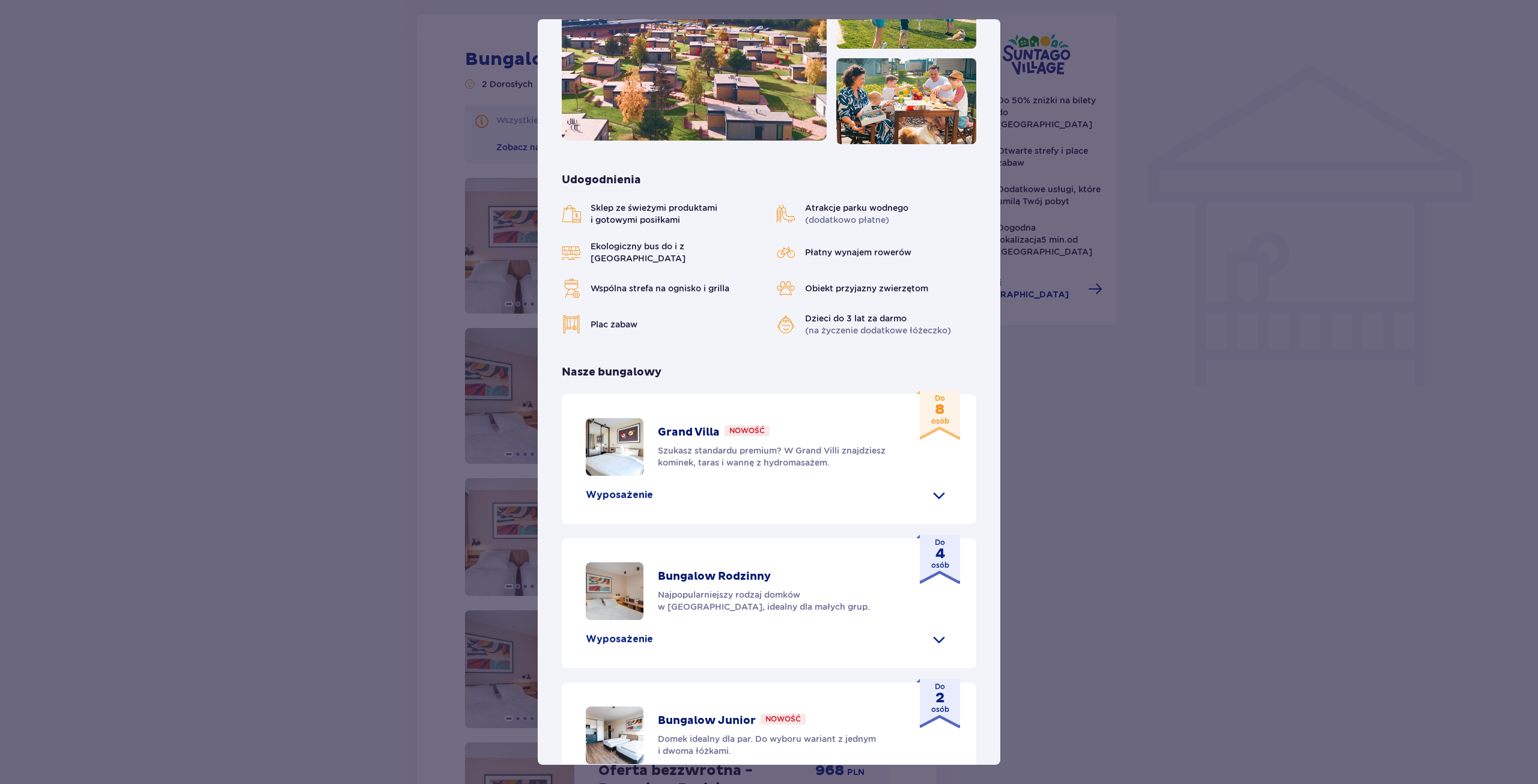
scroll to position [263, 0]
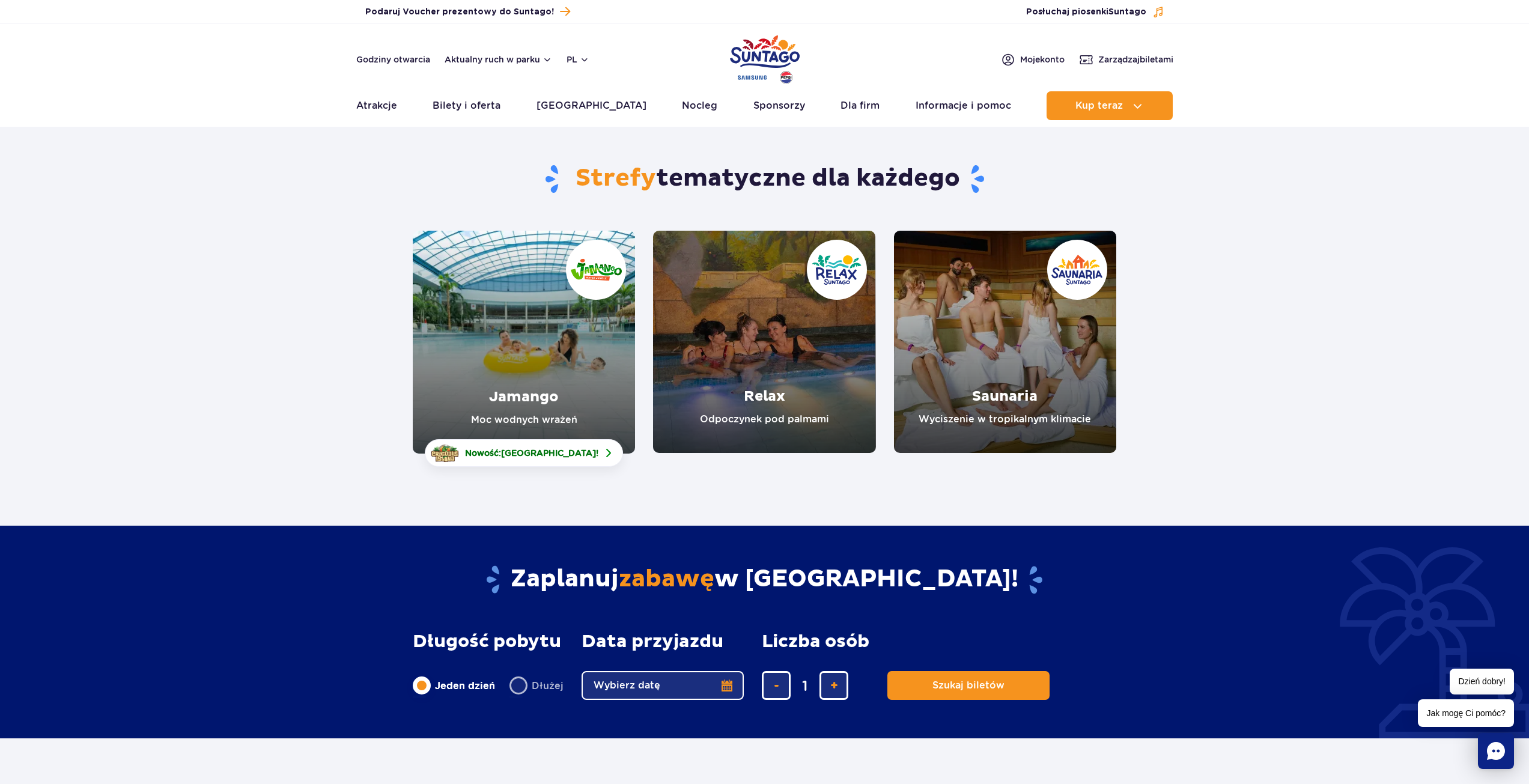
click at [1027, 352] on link "Saunaria" at bounding box center [1005, 341] width 222 height 222
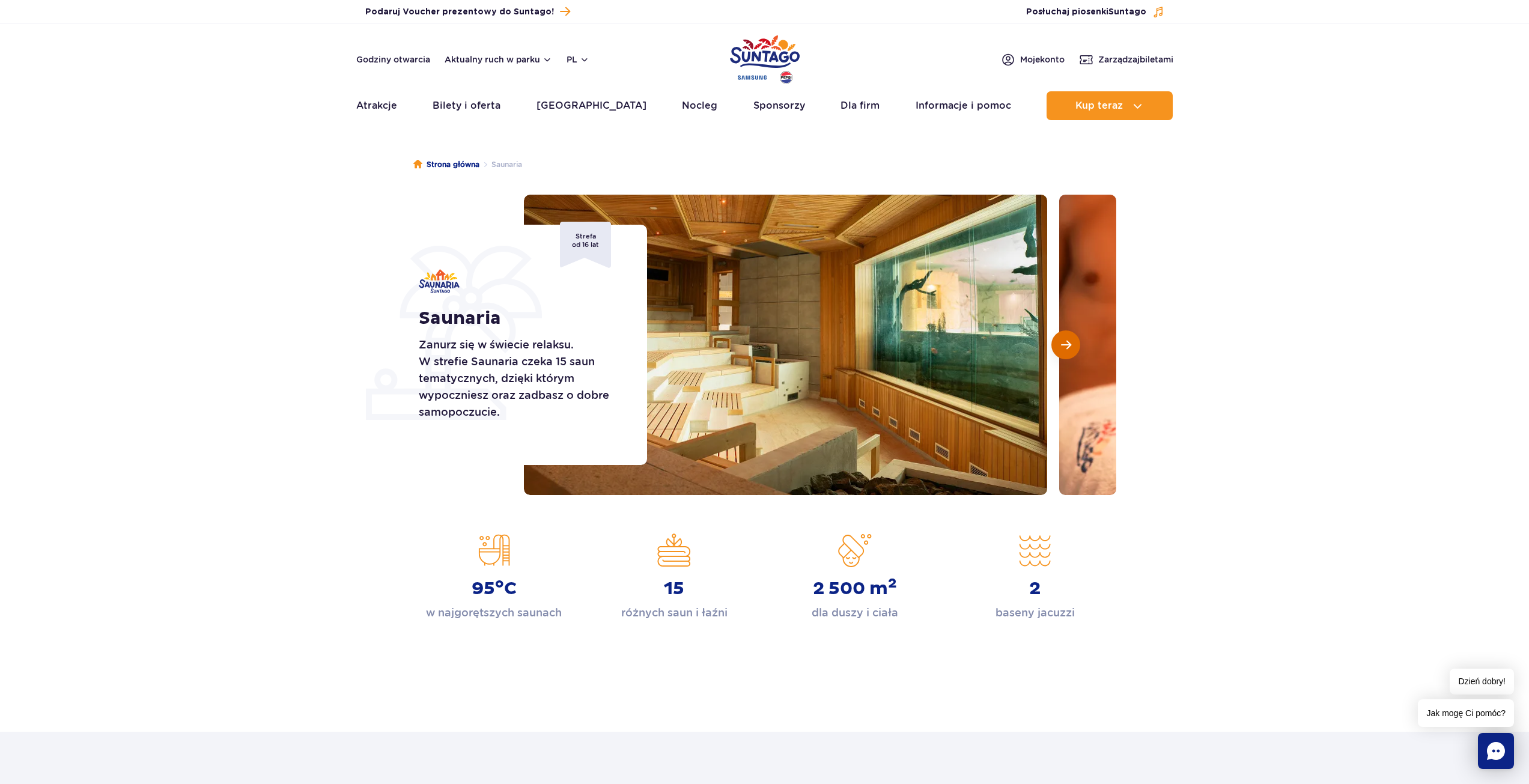
click at [1062, 348] on span "Następny slajd" at bounding box center [1066, 344] width 10 height 11
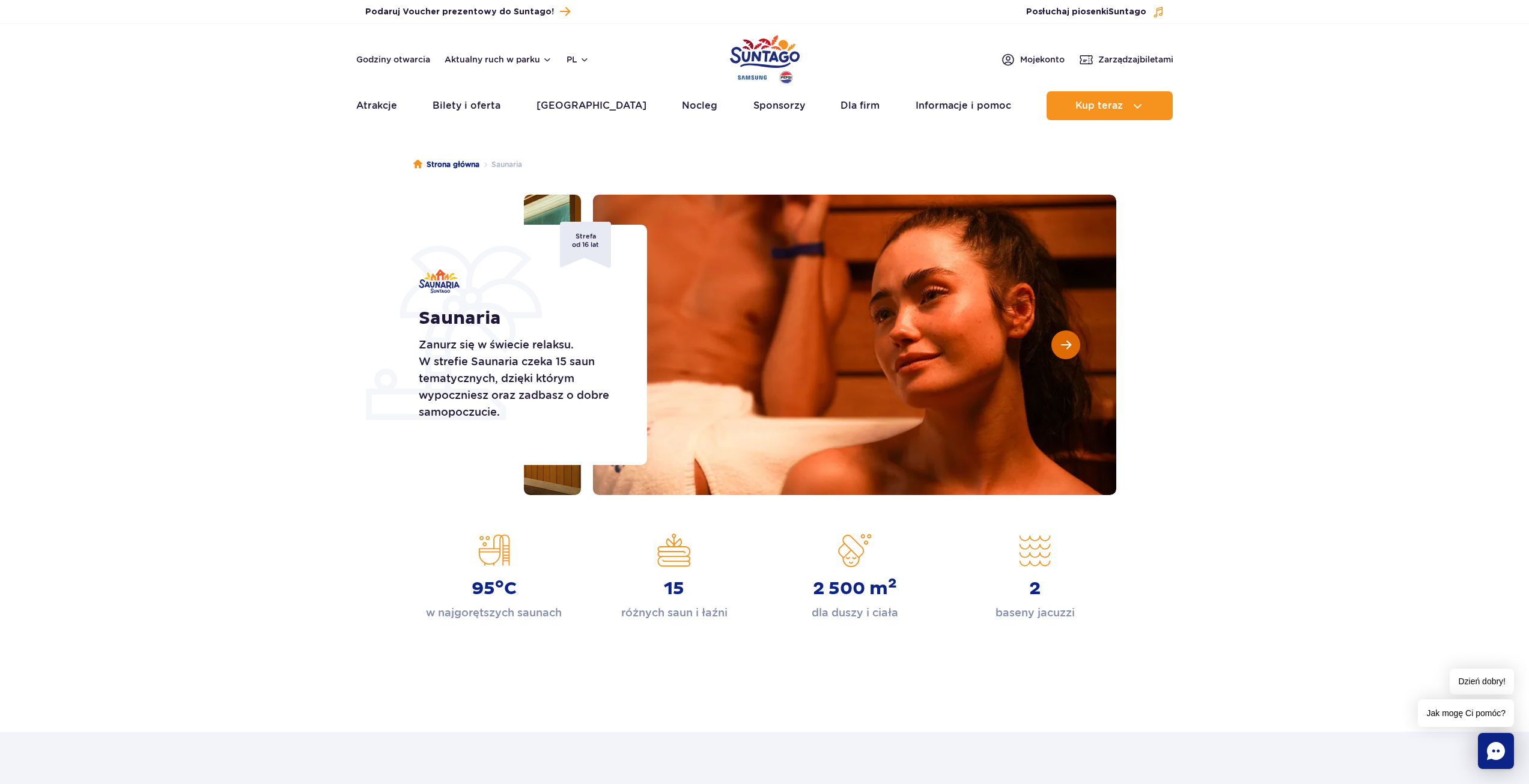
click at [1062, 348] on span "Następny slajd" at bounding box center [1066, 344] width 10 height 11
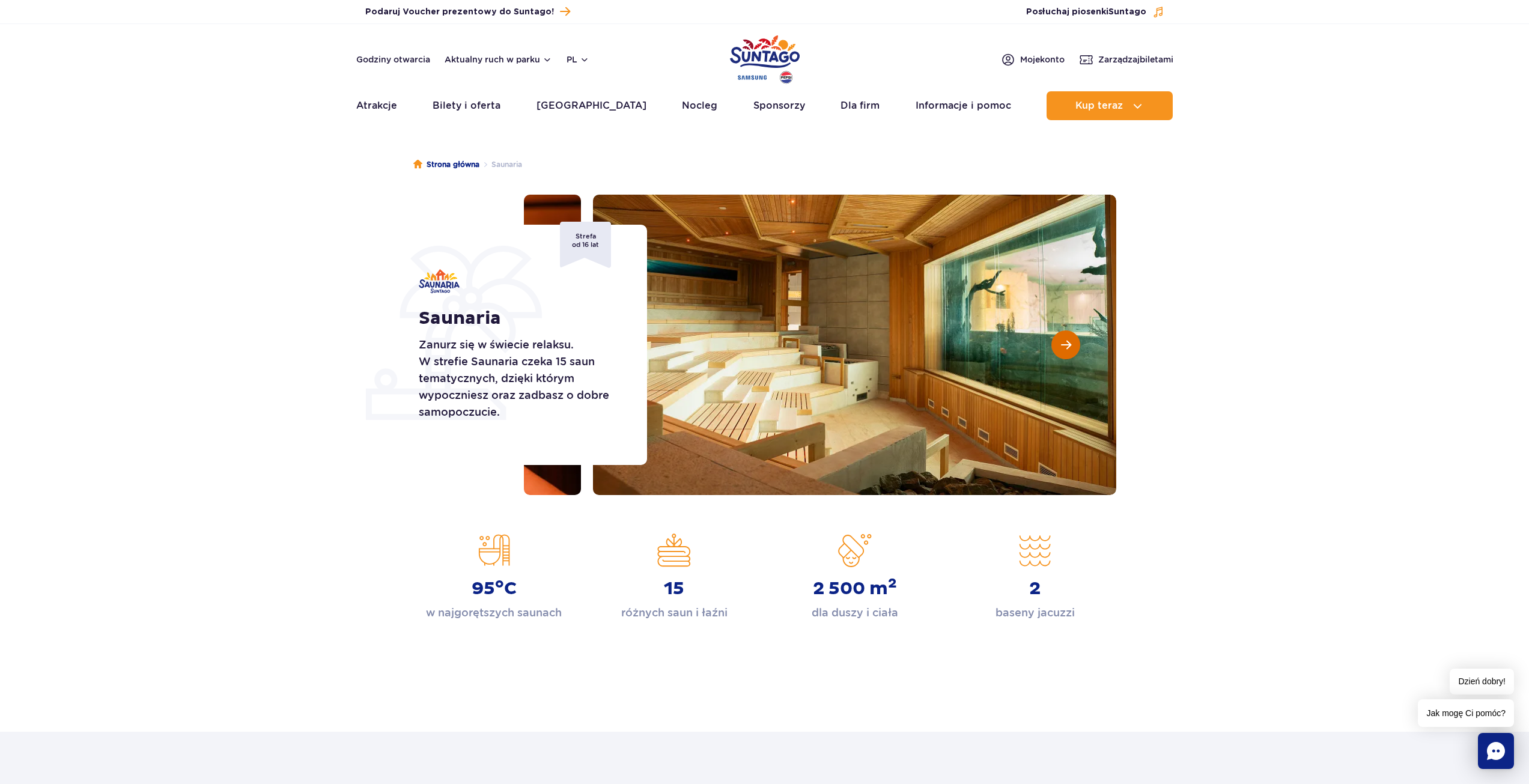
click at [1062, 348] on span "Następny slajd" at bounding box center [1066, 344] width 10 height 11
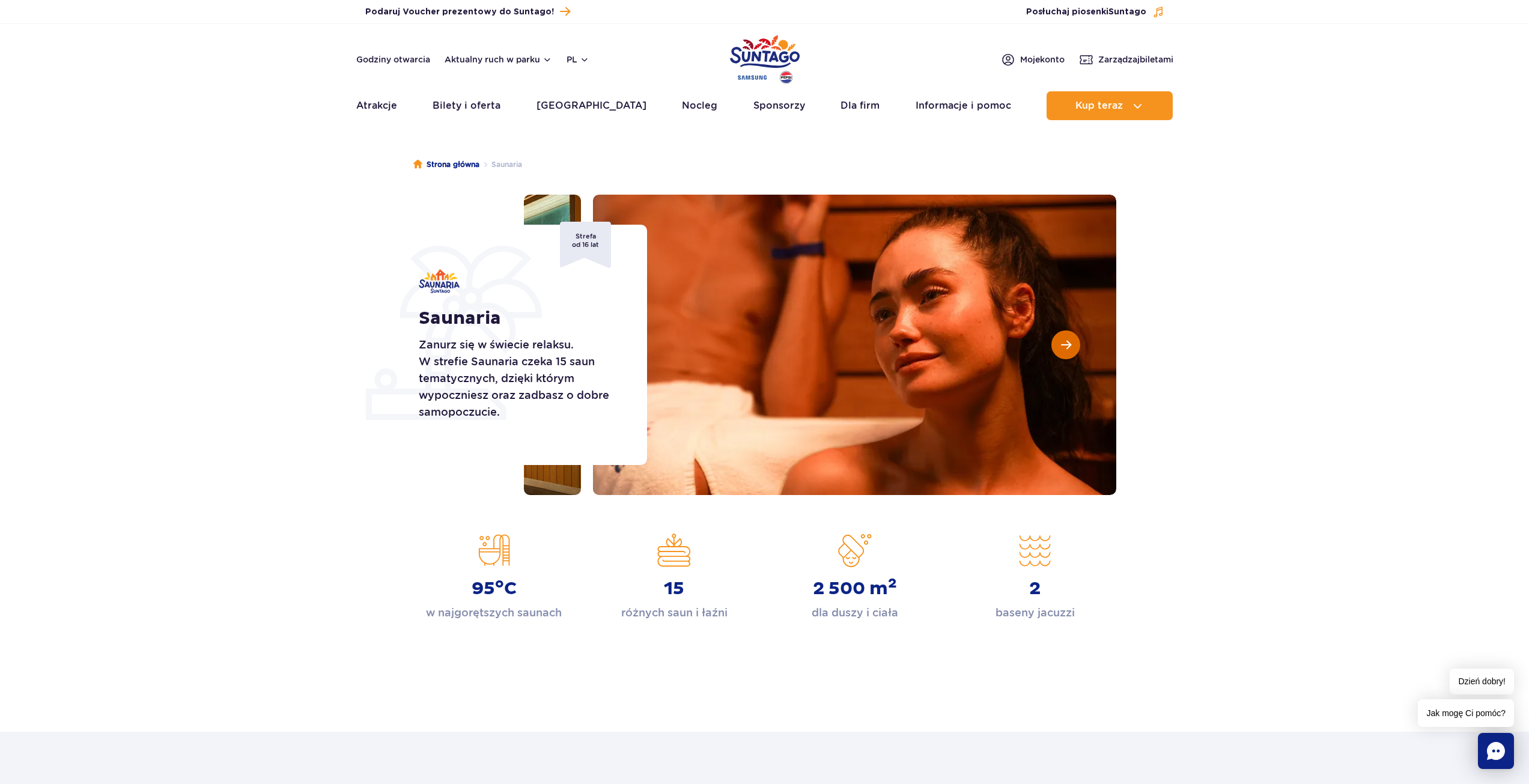
click at [1062, 348] on span "Następny slajd" at bounding box center [1066, 344] width 10 height 11
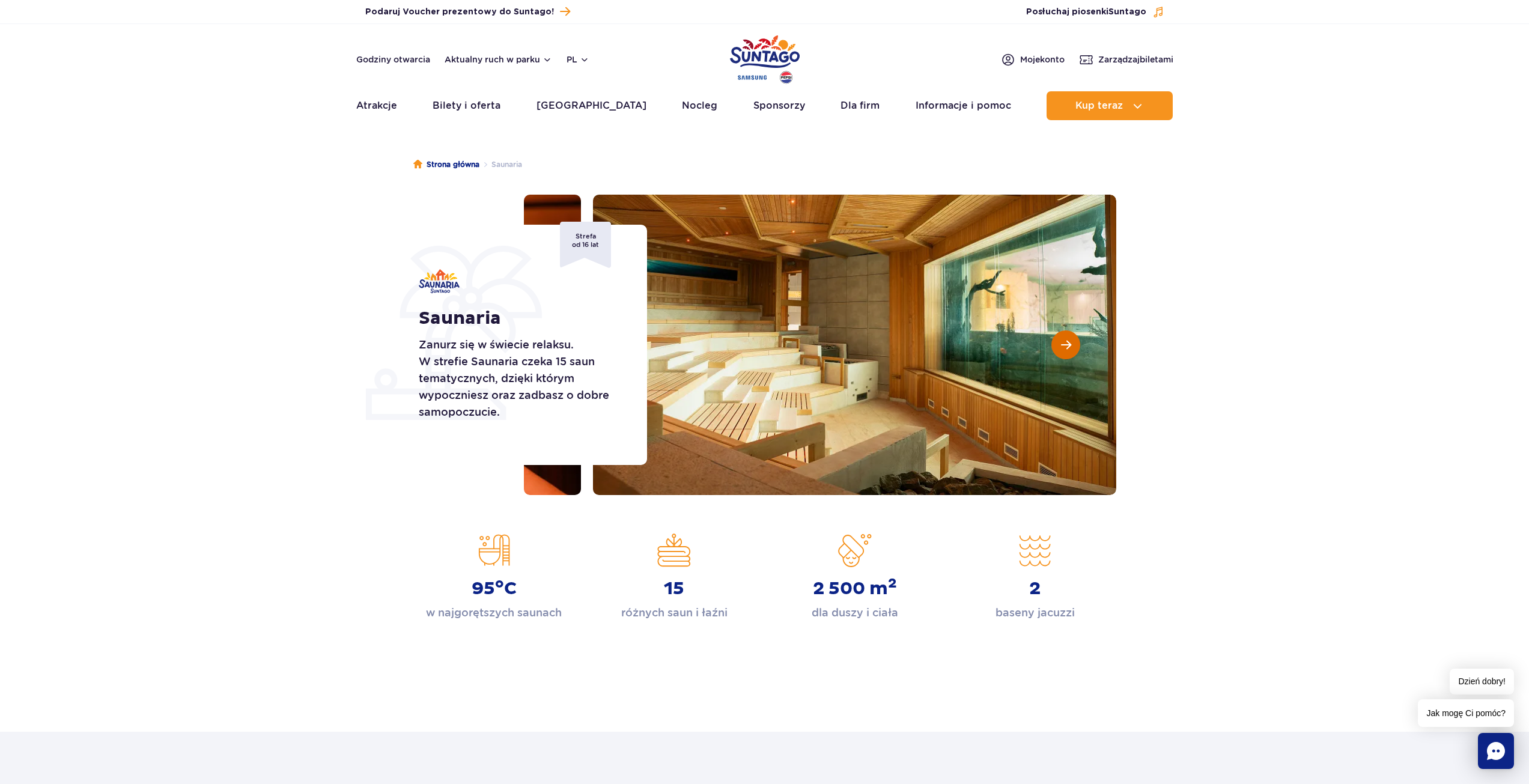
click at [1062, 348] on span "Następny slajd" at bounding box center [1066, 344] width 10 height 11
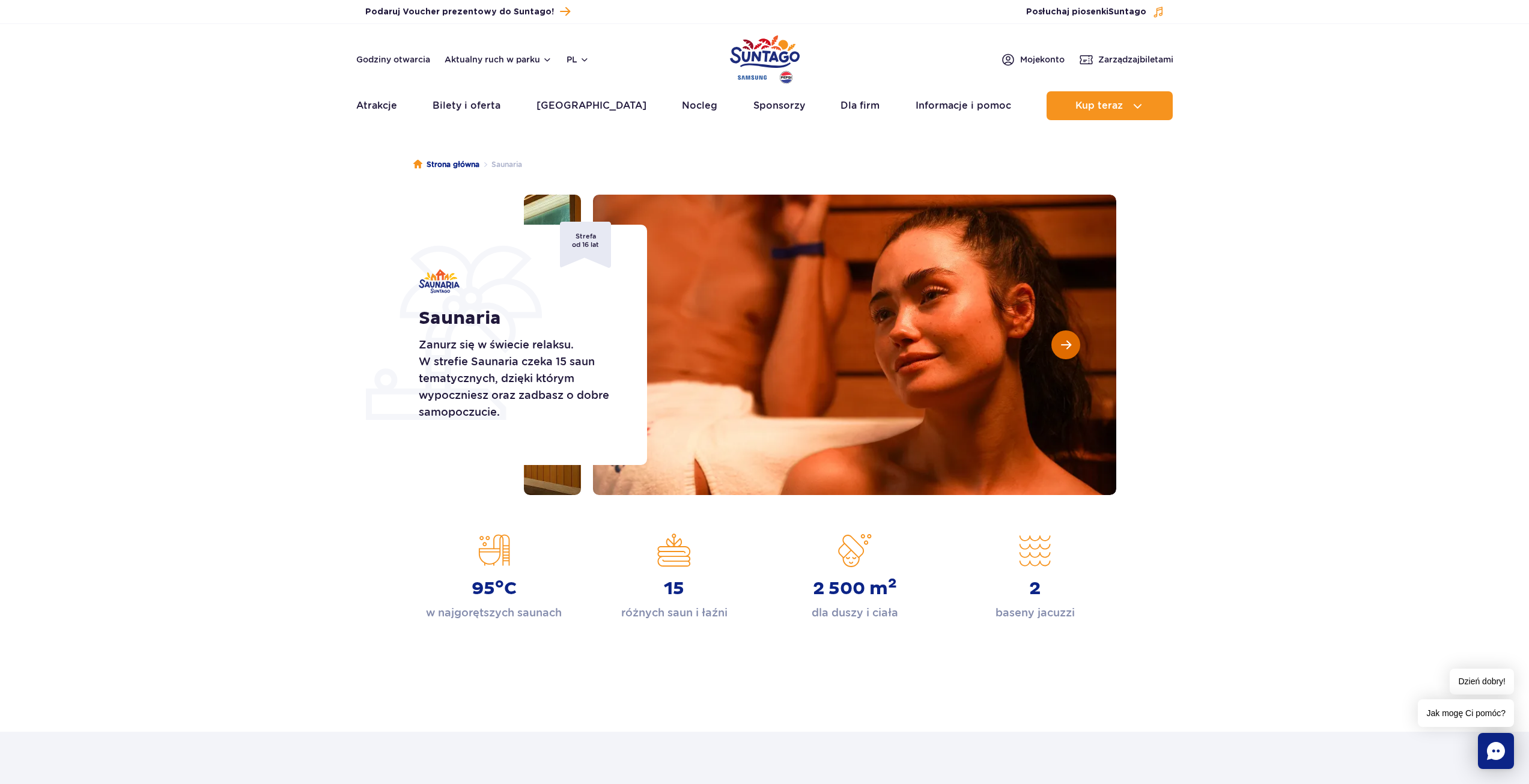
click at [1062, 348] on span "Następny slajd" at bounding box center [1066, 344] width 10 height 11
